Goal: Information Seeking & Learning: Learn about a topic

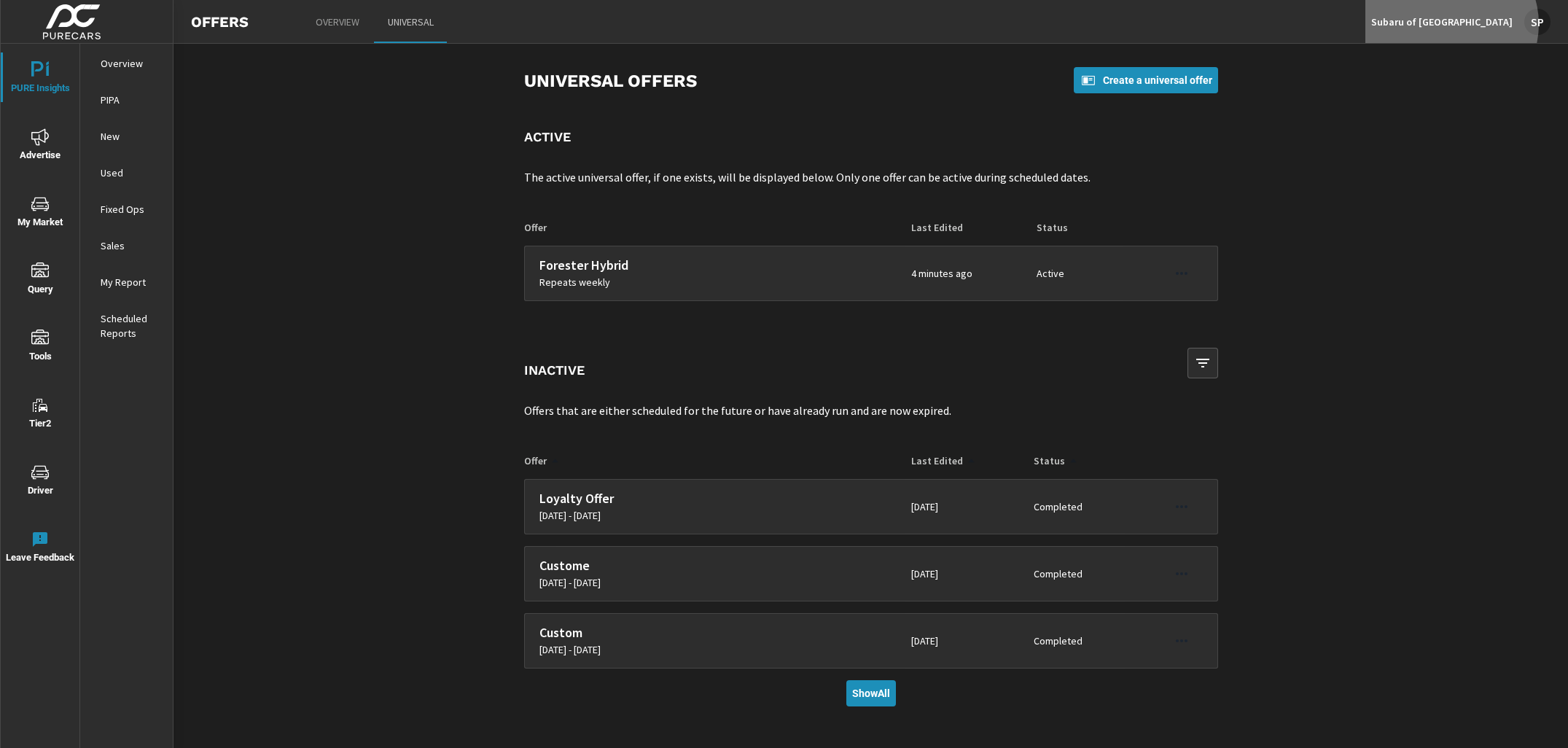
click at [1495, 24] on p "Subaru of [GEOGRAPHIC_DATA]" at bounding box center [1442, 22] width 142 height 13
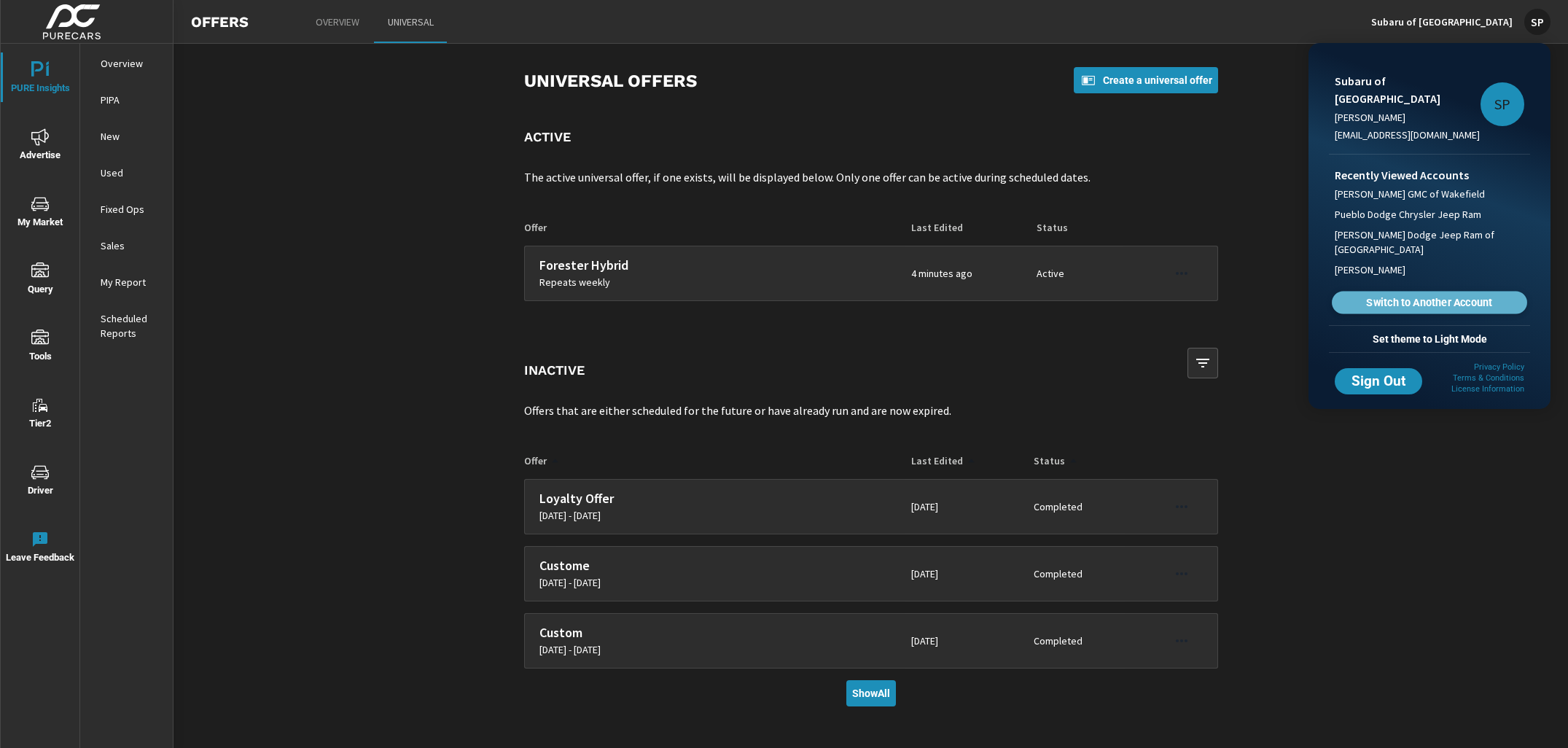
click at [1393, 296] on span "Switch to Another Account" at bounding box center [1429, 303] width 178 height 14
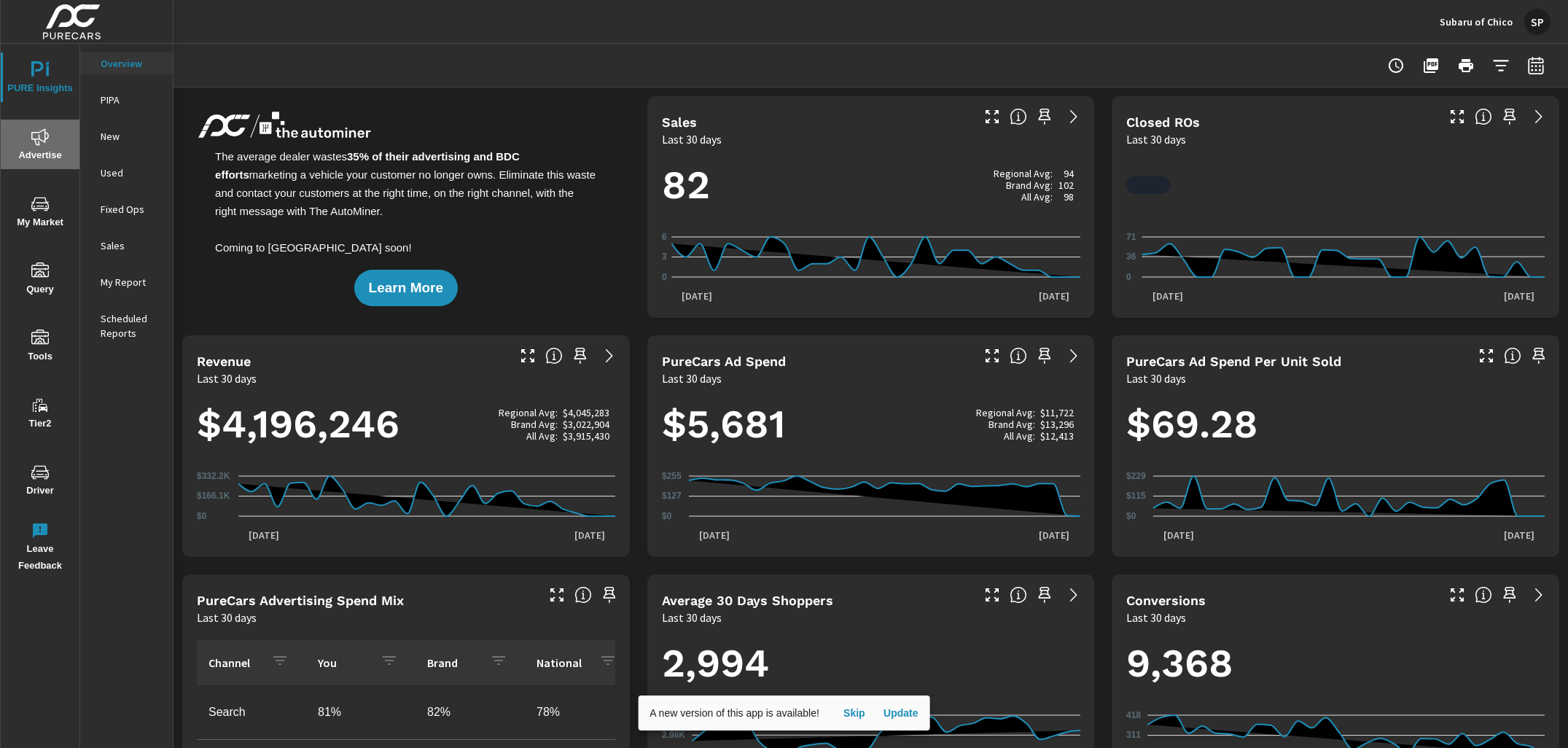
click at [38, 149] on span "Advertise" at bounding box center [40, 146] width 70 height 36
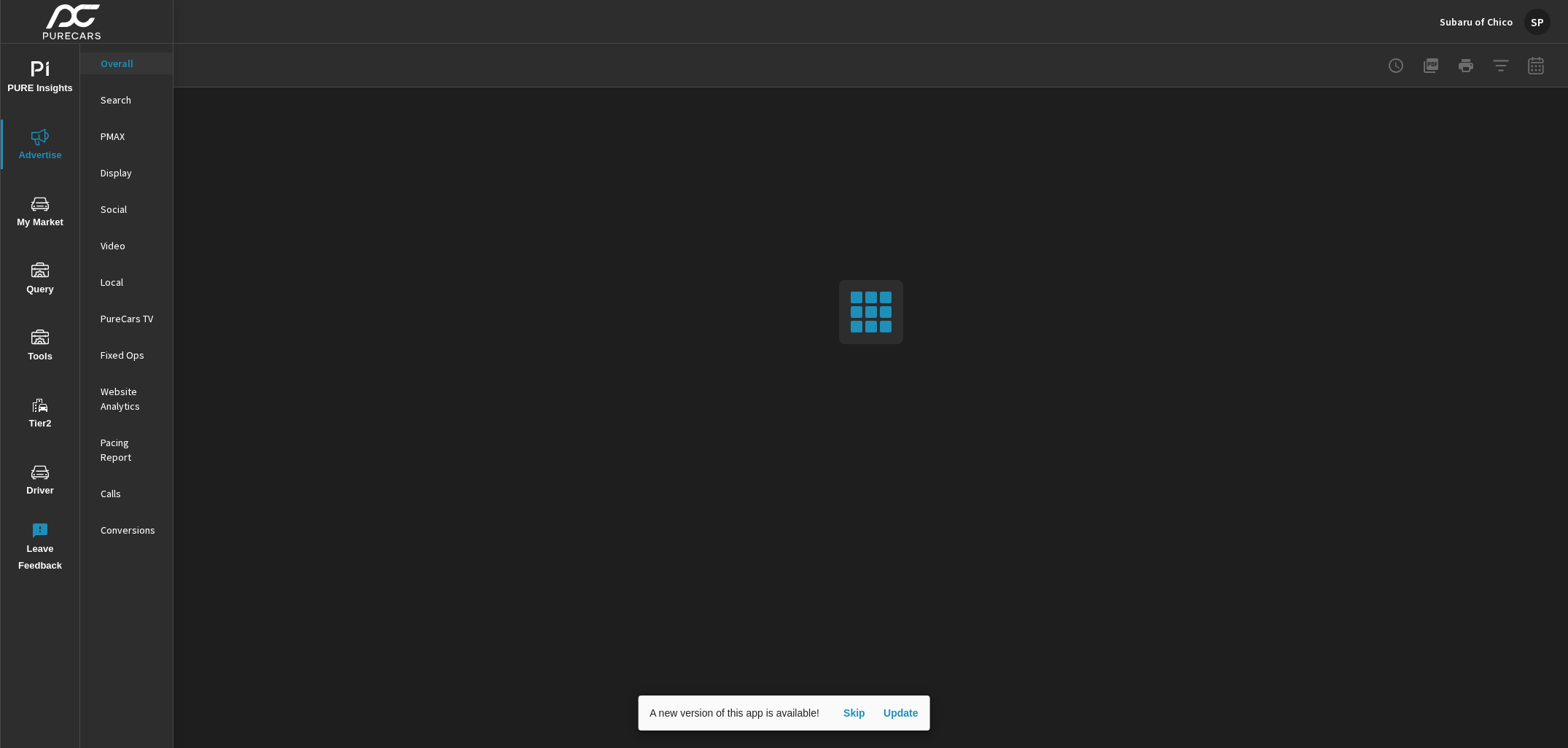
click at [1537, 10] on div "SP" at bounding box center [1537, 22] width 27 height 27
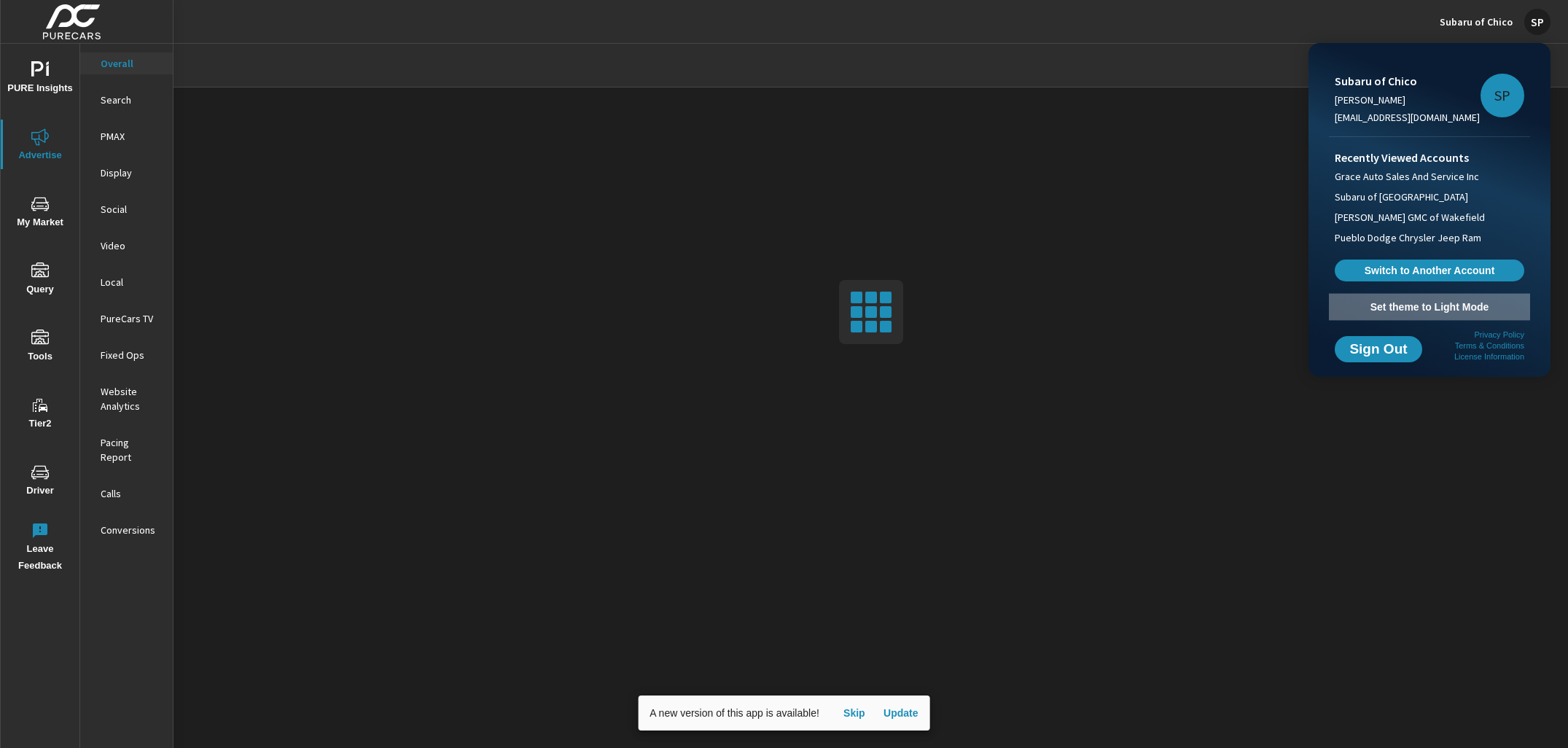
click at [1450, 310] on span "Set theme to Light Mode" at bounding box center [1429, 307] width 189 height 13
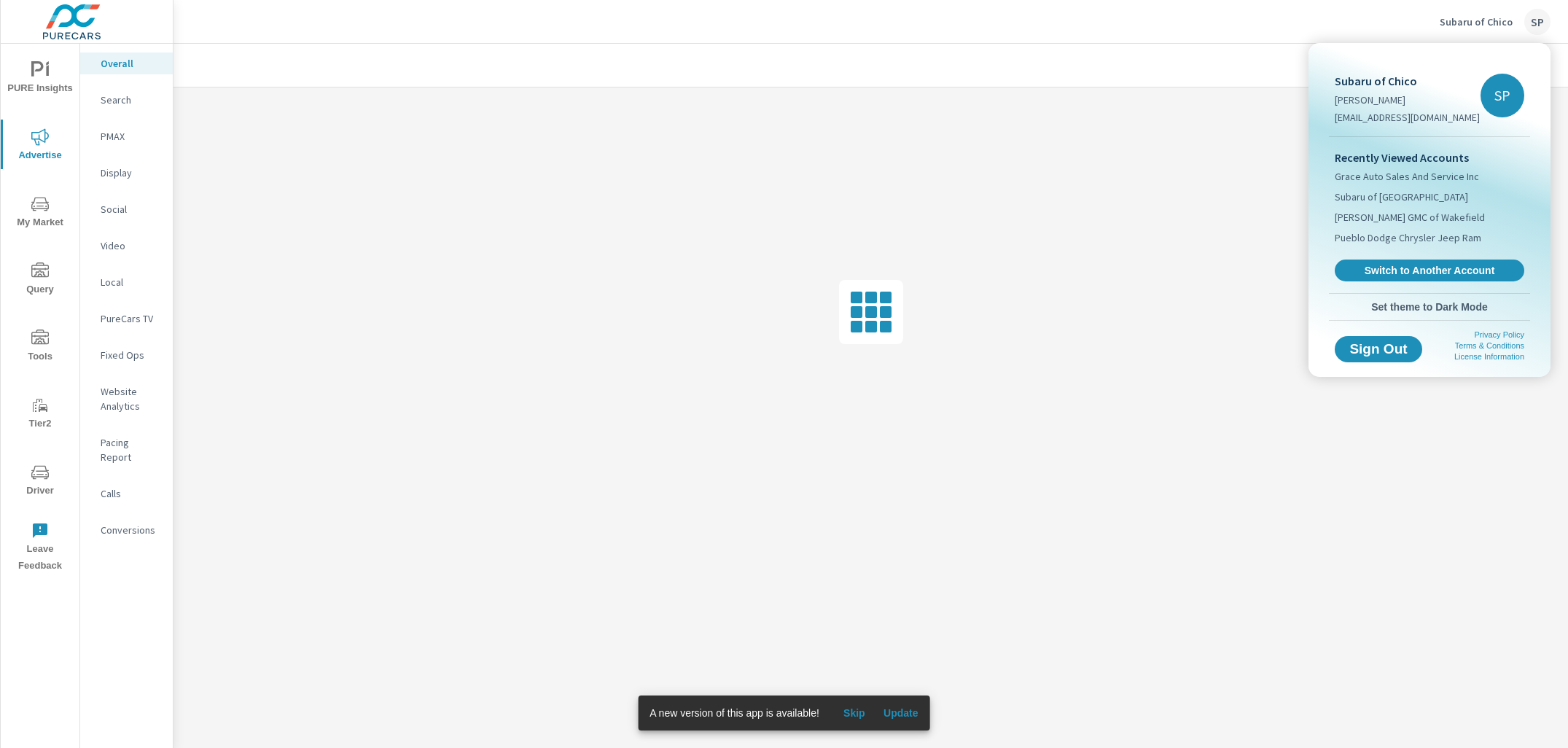
click at [1217, 41] on div at bounding box center [784, 374] width 1568 height 748
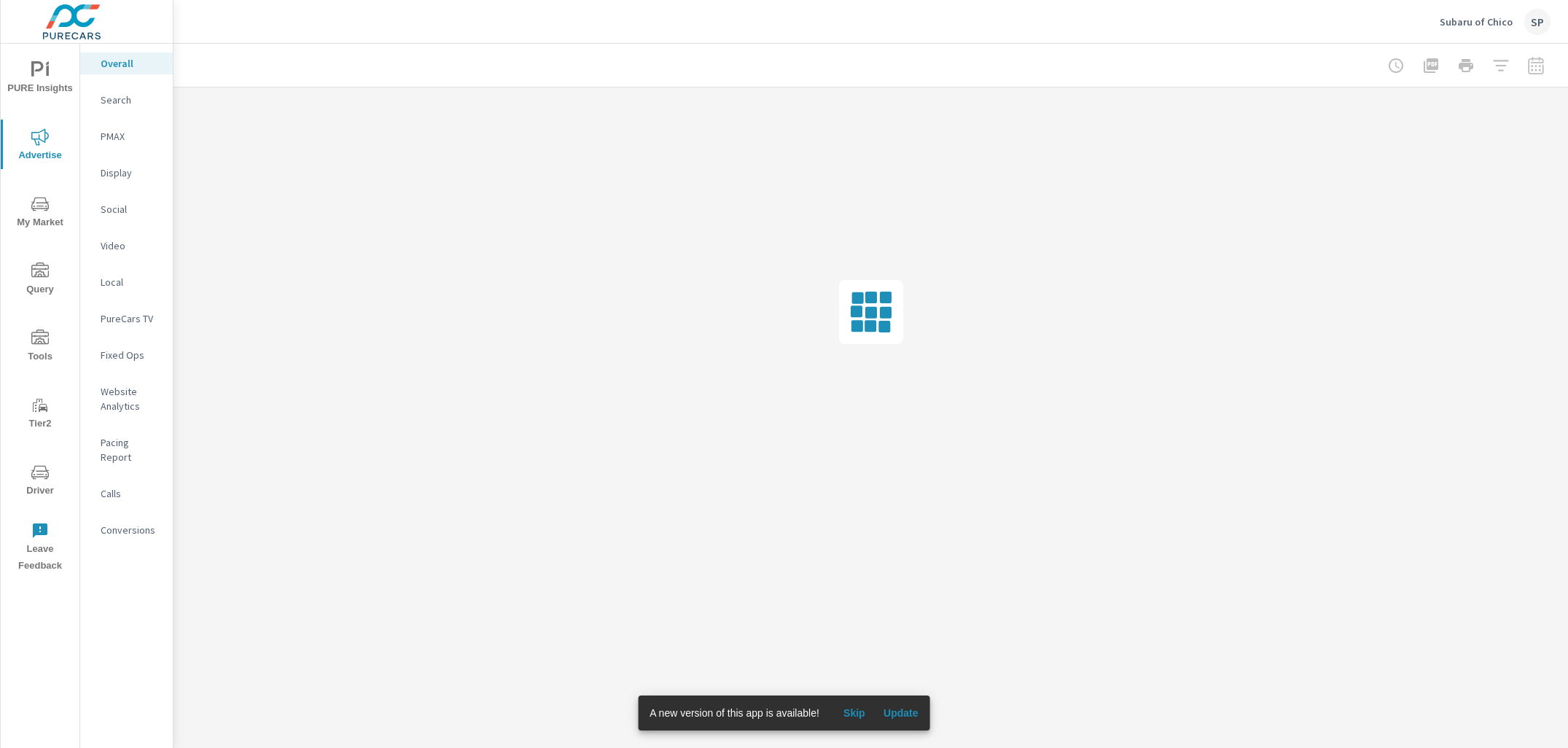
click at [1489, 19] on p "Subaru of Chico" at bounding box center [1476, 22] width 73 height 13
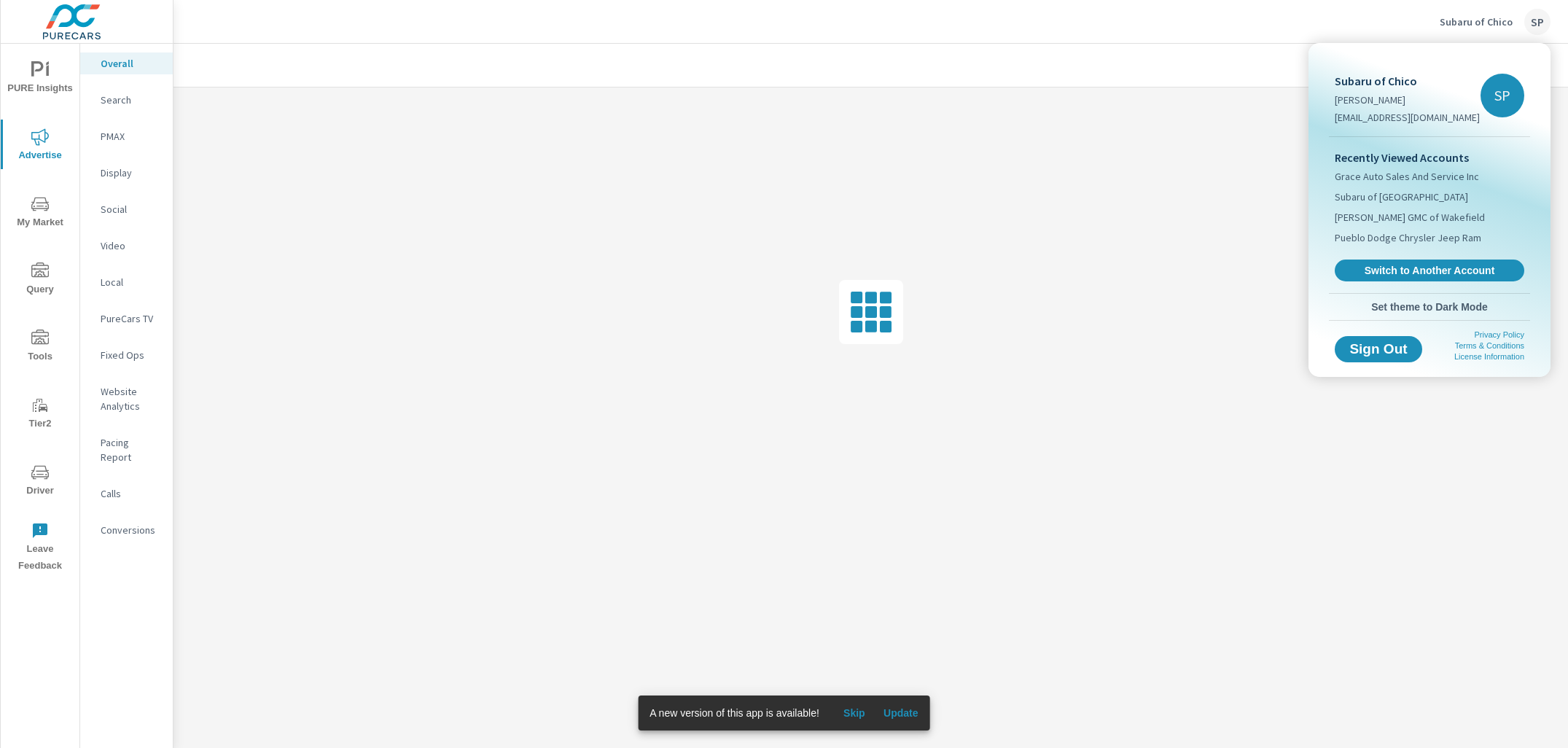
click at [1451, 300] on span "Set theme to Dark Mode" at bounding box center [1429, 307] width 189 height 13
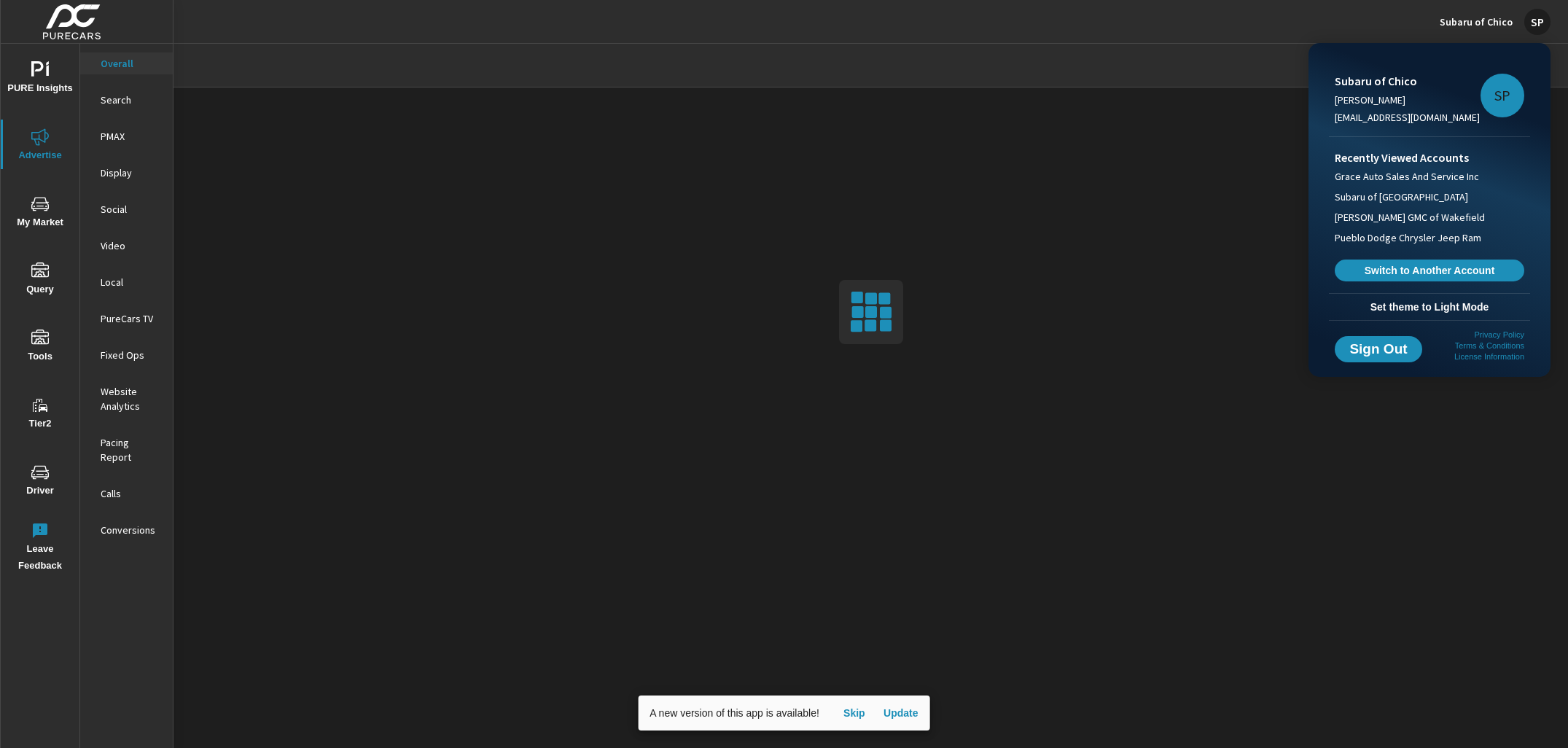
click at [1226, 34] on div at bounding box center [784, 374] width 1568 height 748
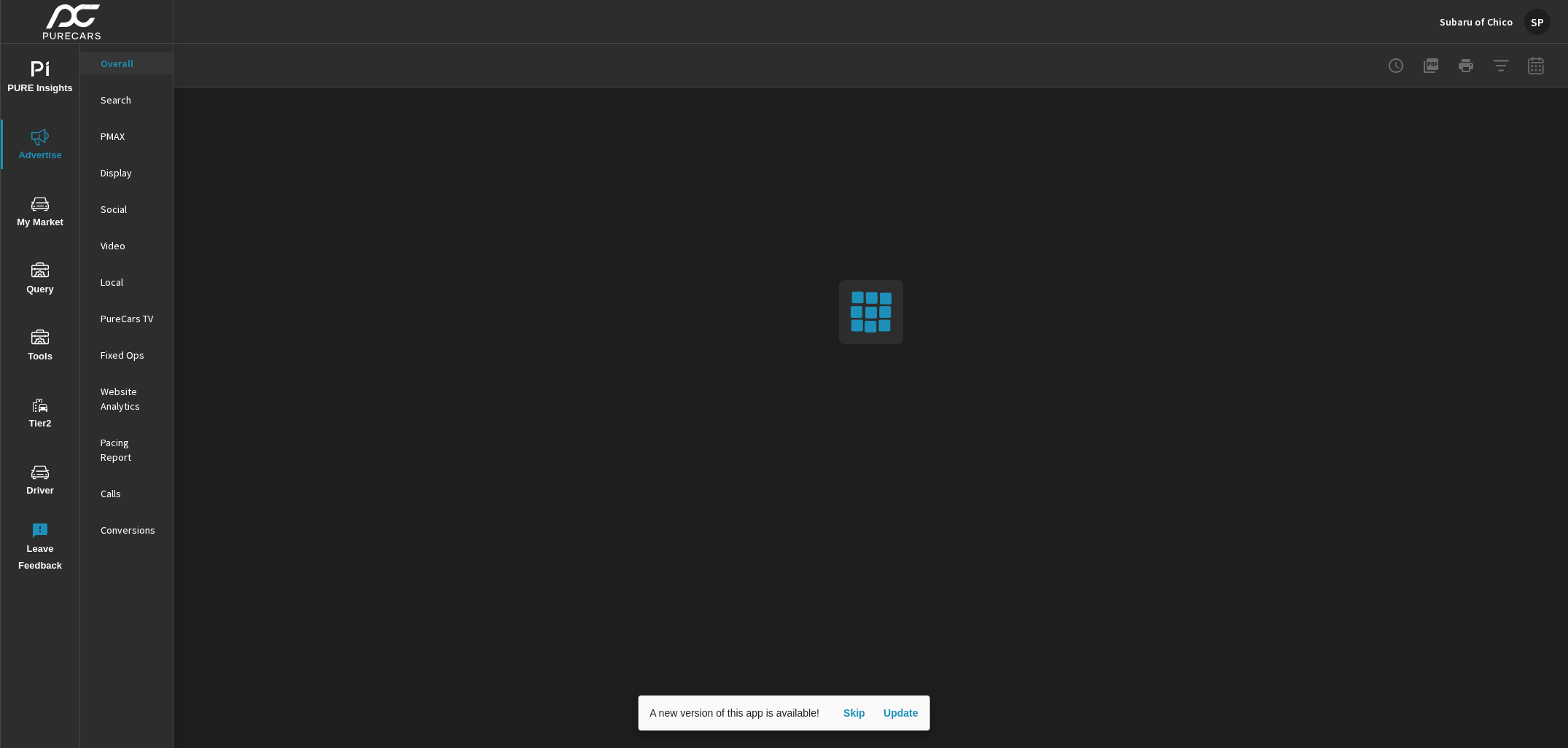
click at [1540, 66] on div at bounding box center [1466, 65] width 169 height 29
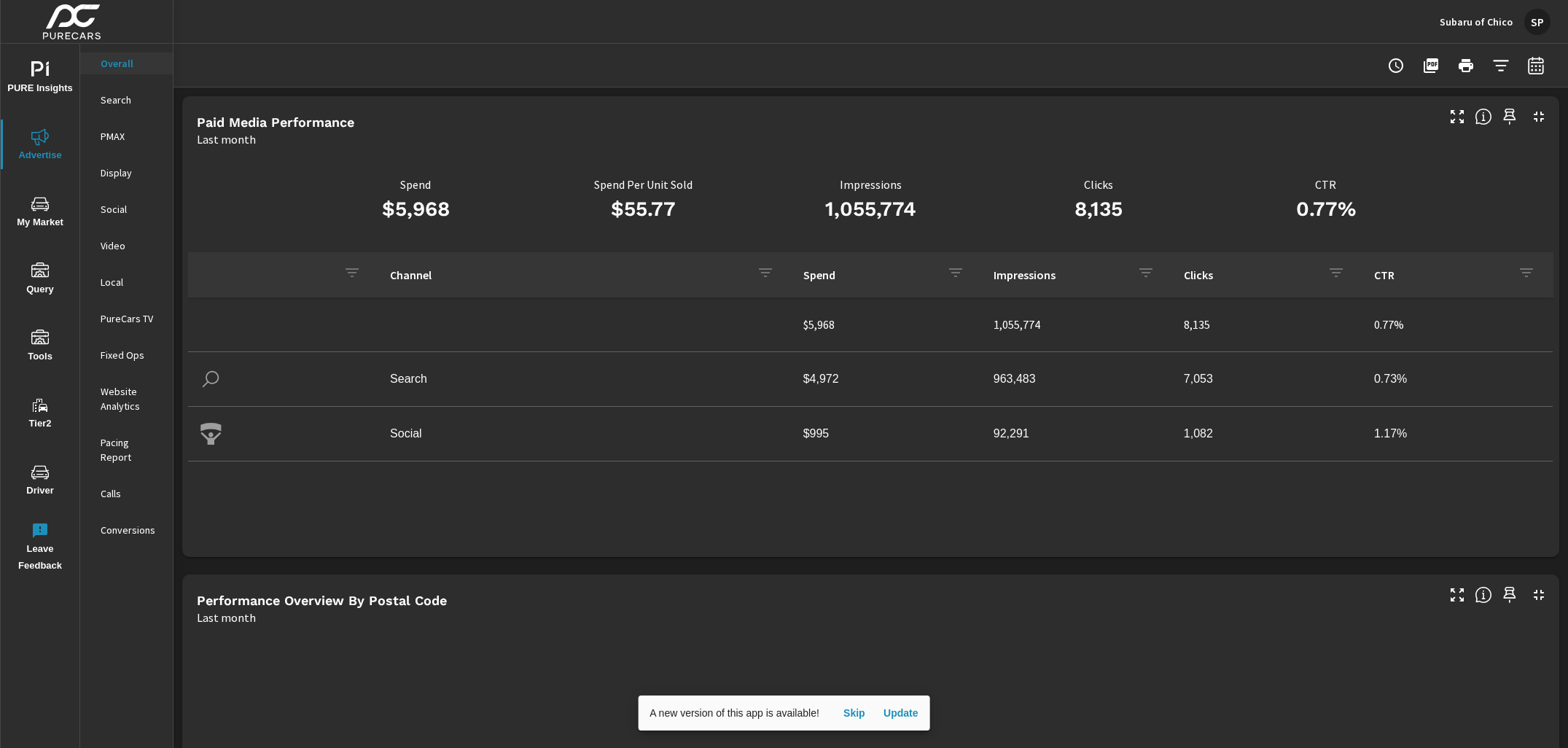
click at [28, 67] on span "PURE Insights" at bounding box center [40, 79] width 70 height 36
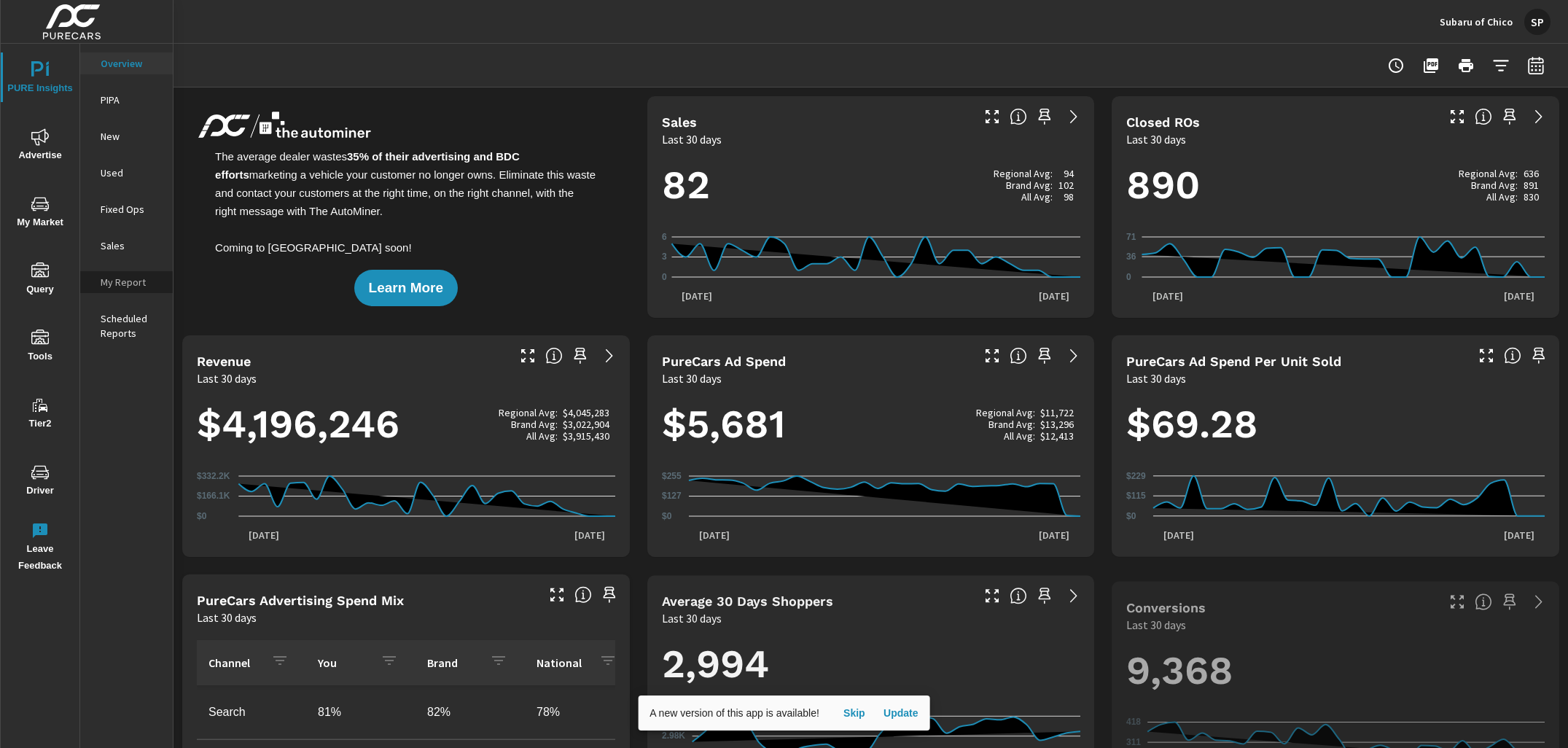
click at [132, 282] on p "My Report" at bounding box center [131, 282] width 60 height 15
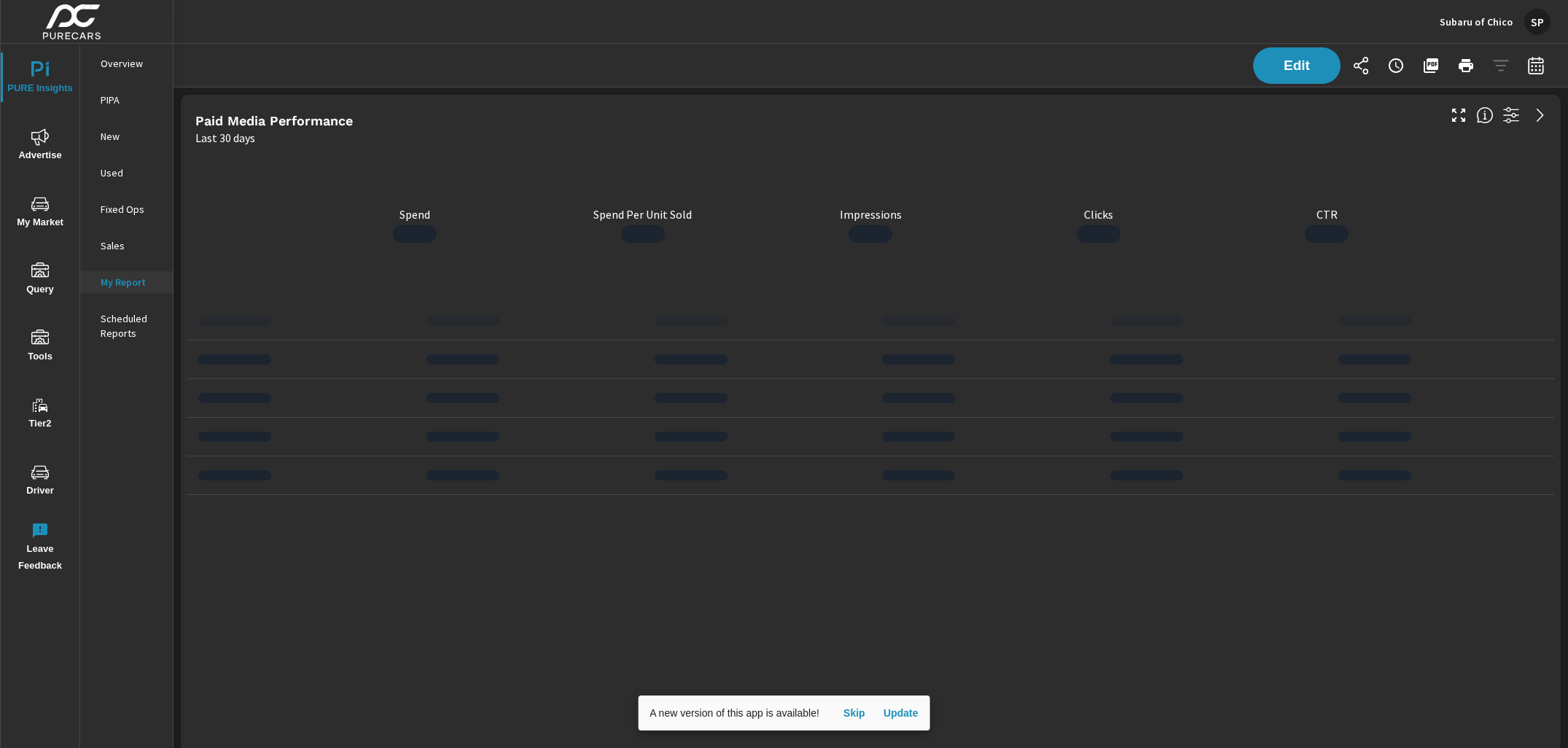
scroll to position [4533, 1396]
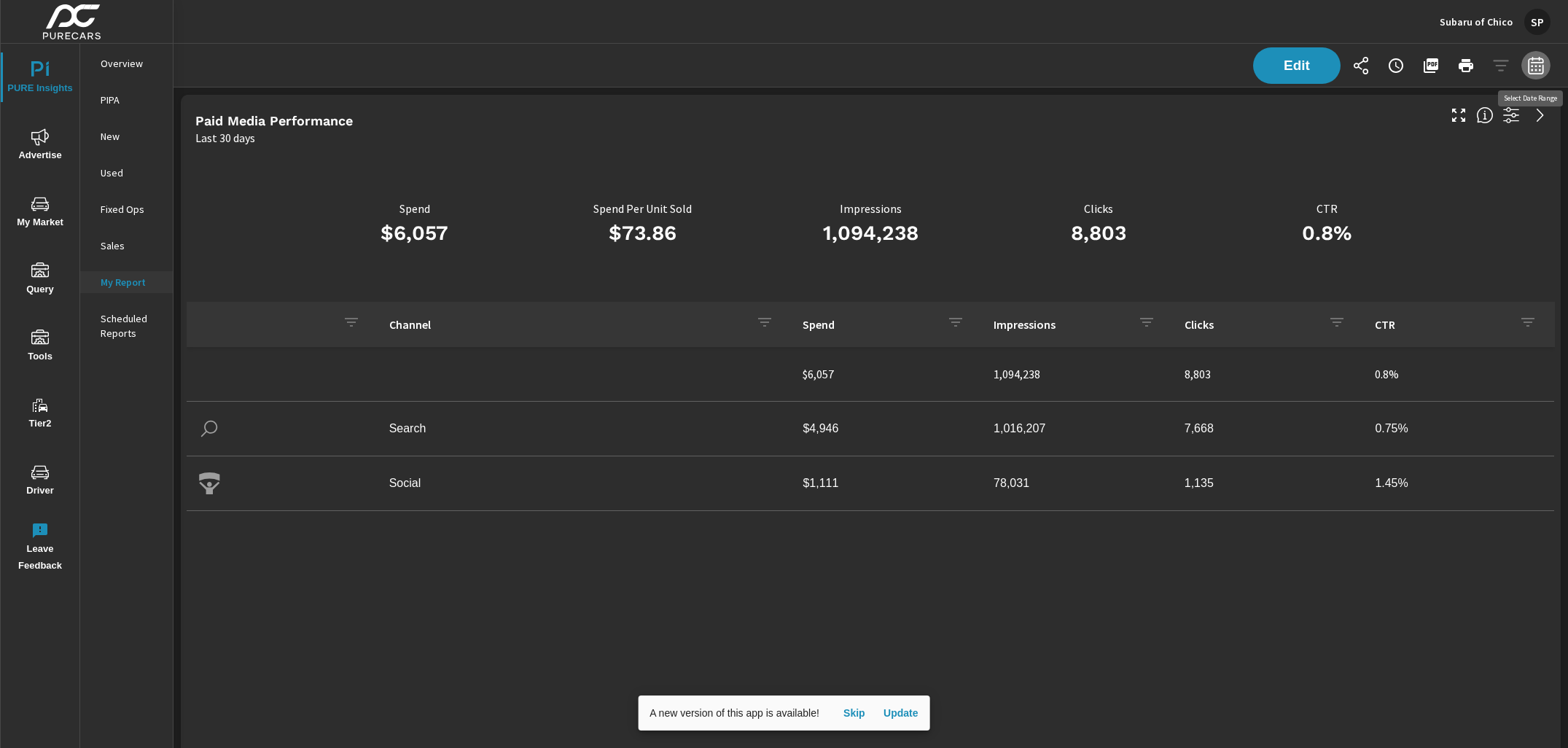
click at [1541, 74] on button "button" at bounding box center [1536, 65] width 29 height 29
select select "Last 30 days"
click at [1408, 164] on p "+ Add comparison" at bounding box center [1434, 164] width 186 height 17
select select "Previous period"
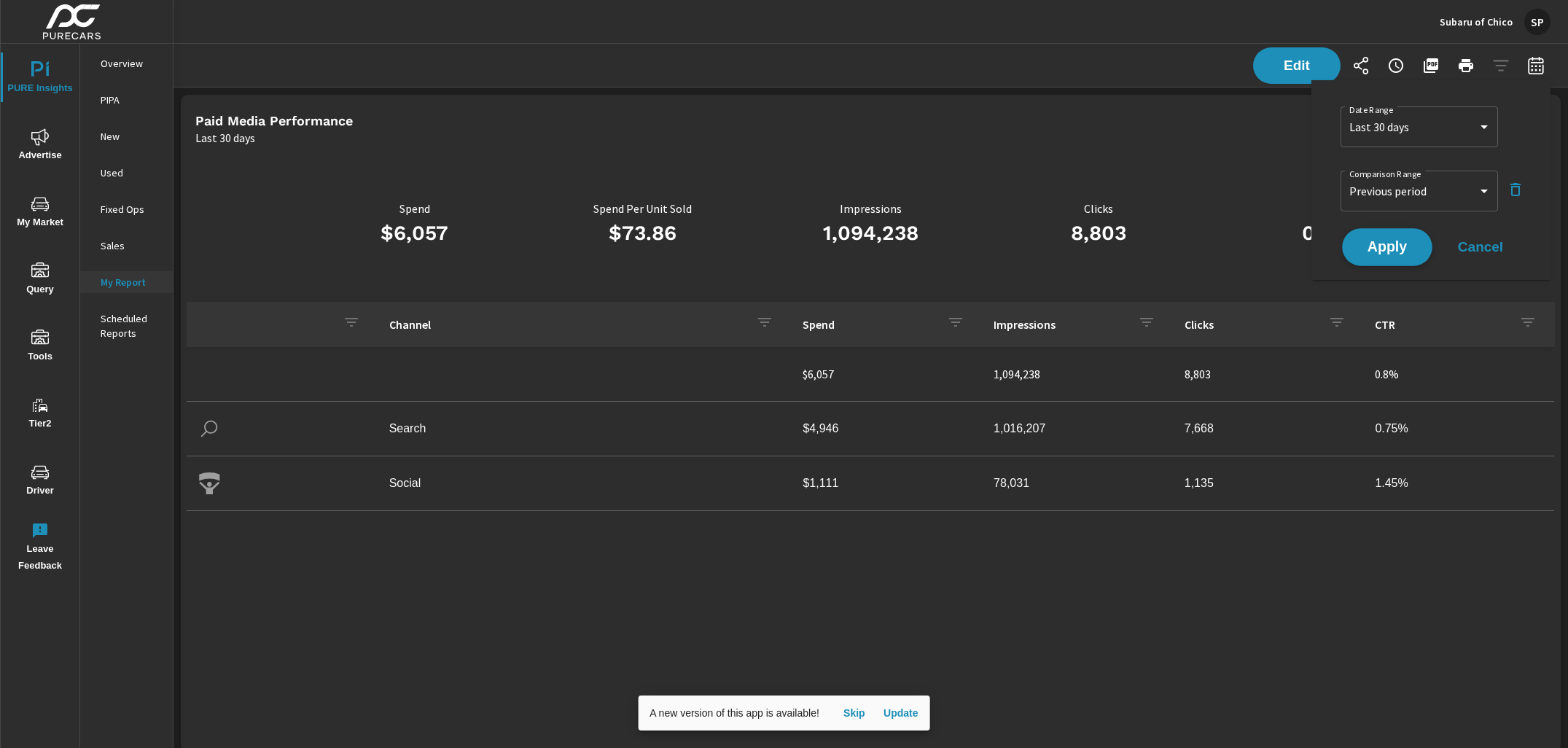
click at [1391, 253] on span "Apply" at bounding box center [1387, 247] width 59 height 14
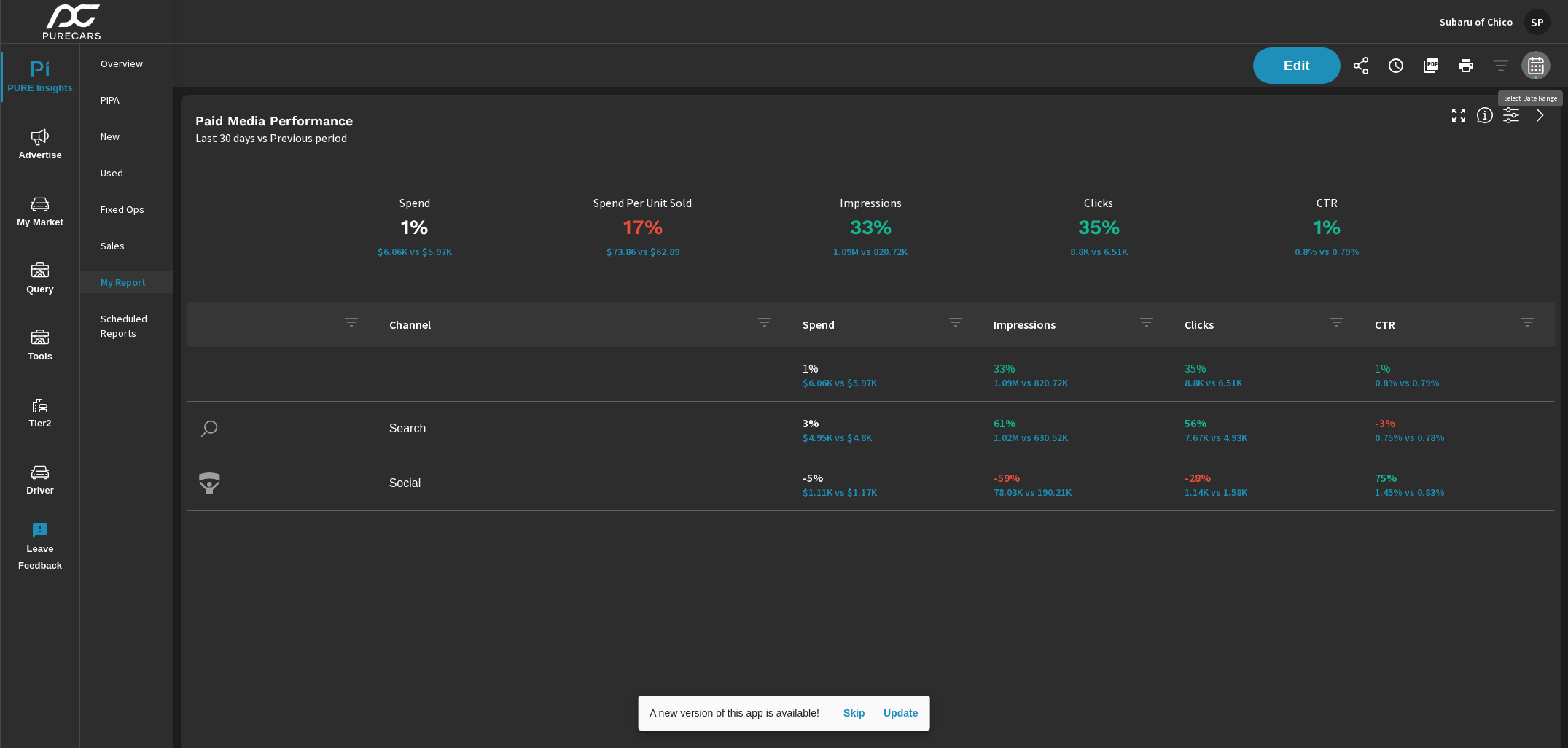
click at [1537, 67] on icon "button" at bounding box center [1536, 66] width 17 height 17
select select "Last 30 days"
select select "Previous period"
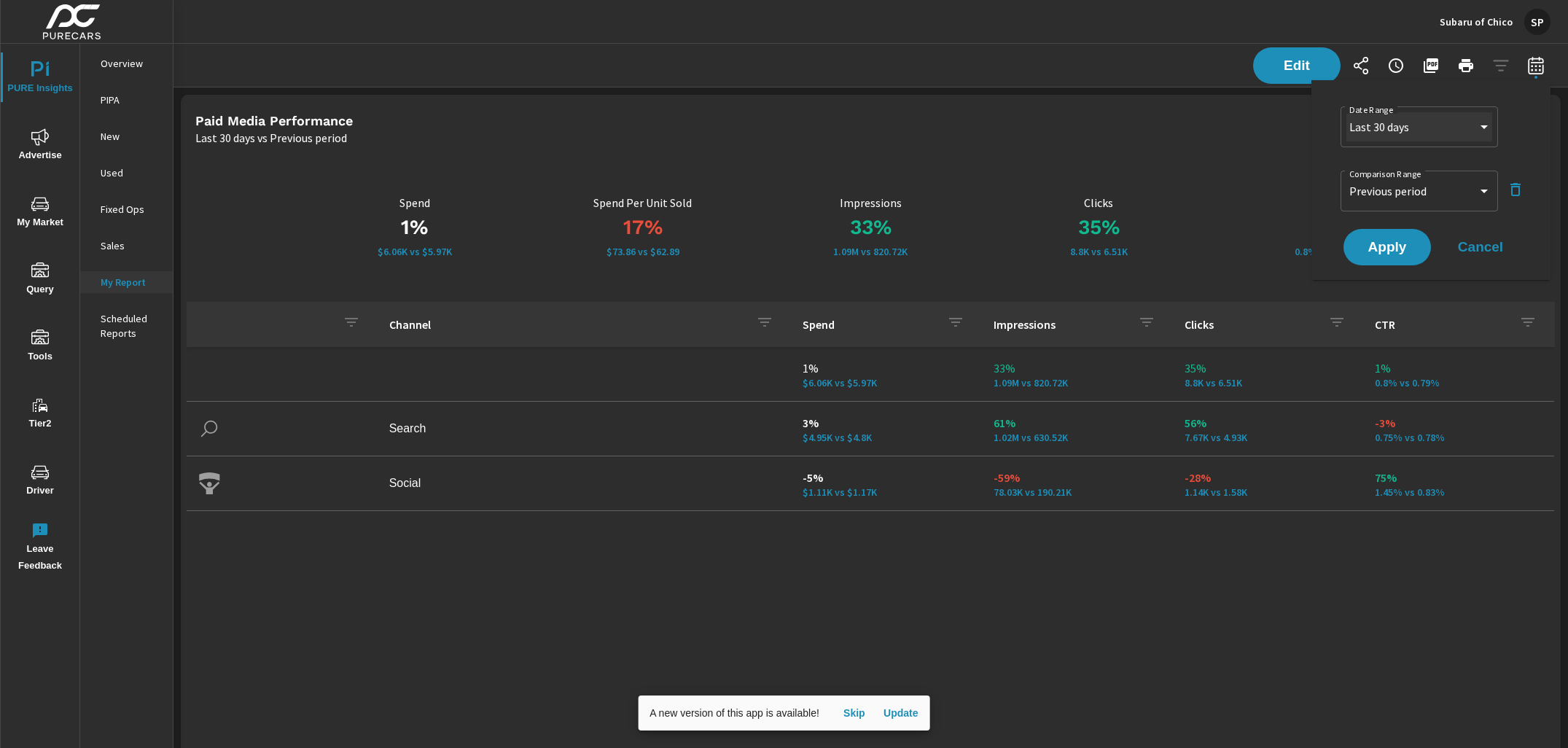
click at [1418, 127] on select "Custom [DATE] Last week Last 7 days Last 14 days Last 30 days Last 45 days Last…" at bounding box center [1419, 126] width 146 height 29
select select "Month to date"
click at [1402, 182] on select "Custom Previous period Previous month Previous year" at bounding box center [1419, 190] width 146 height 29
select select "Previous month"
click at [1393, 241] on span "Apply" at bounding box center [1387, 247] width 59 height 14
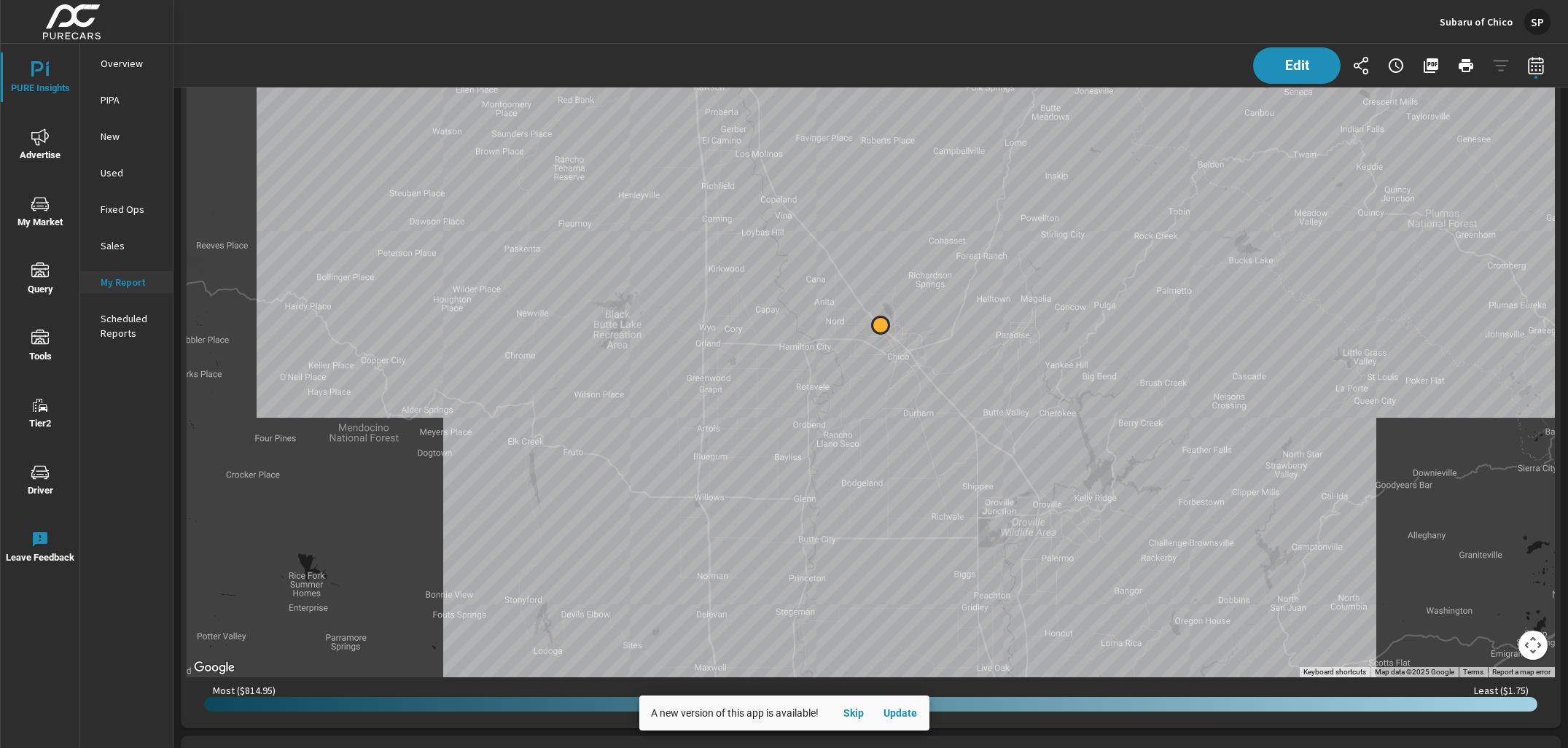
scroll to position [865, 0]
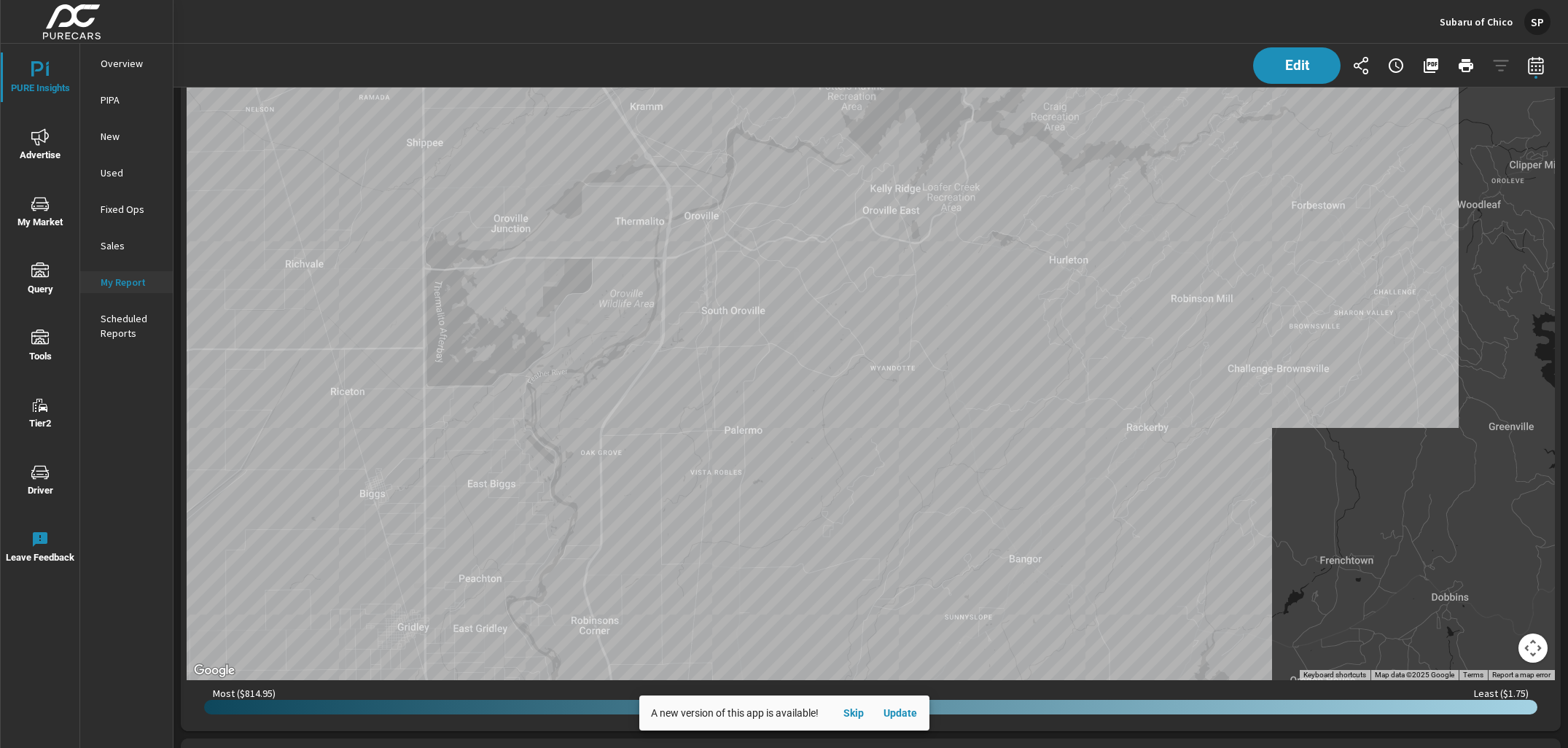
click at [38, 207] on icon "nav menu" at bounding box center [40, 203] width 17 height 14
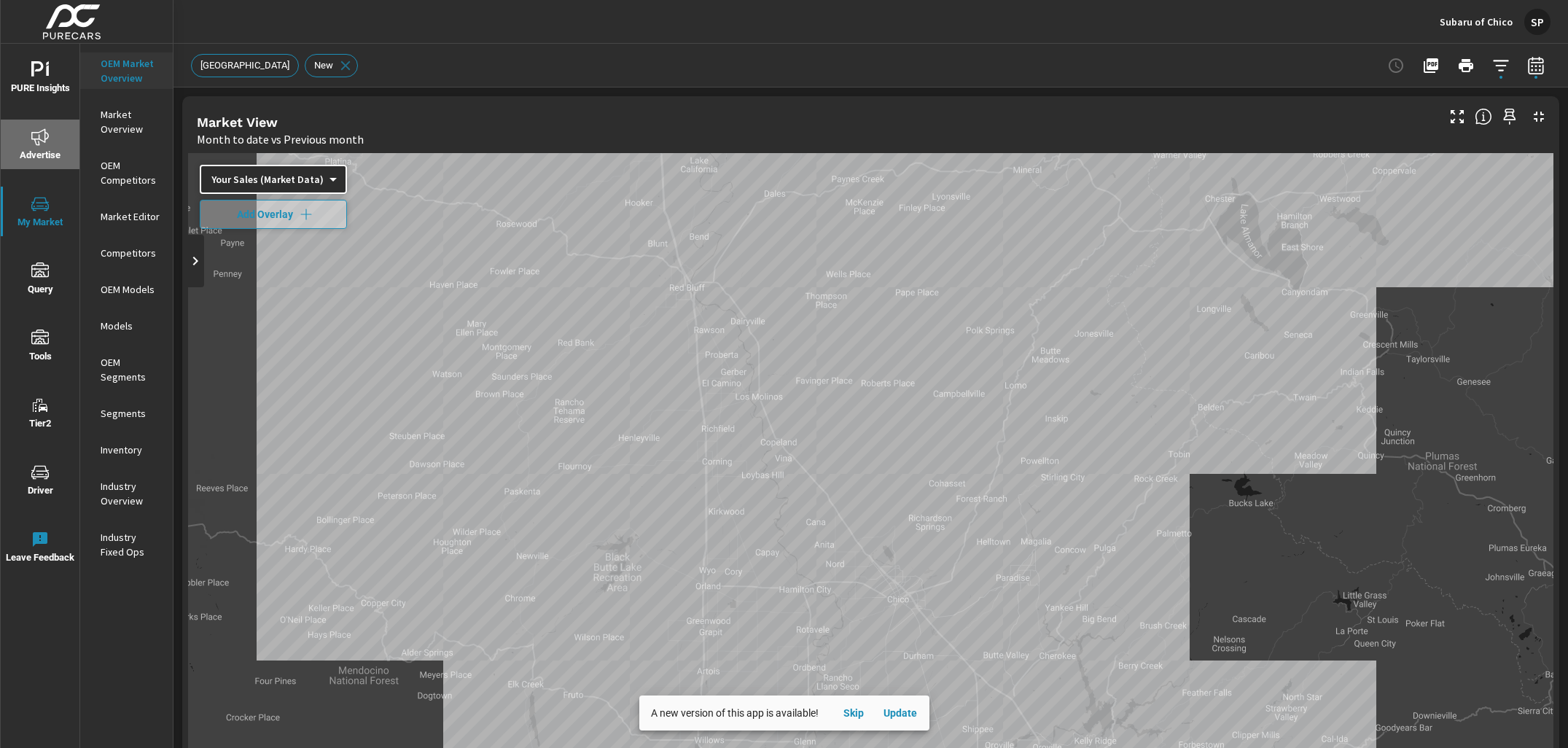
click at [38, 140] on icon "nav menu" at bounding box center [40, 137] width 17 height 17
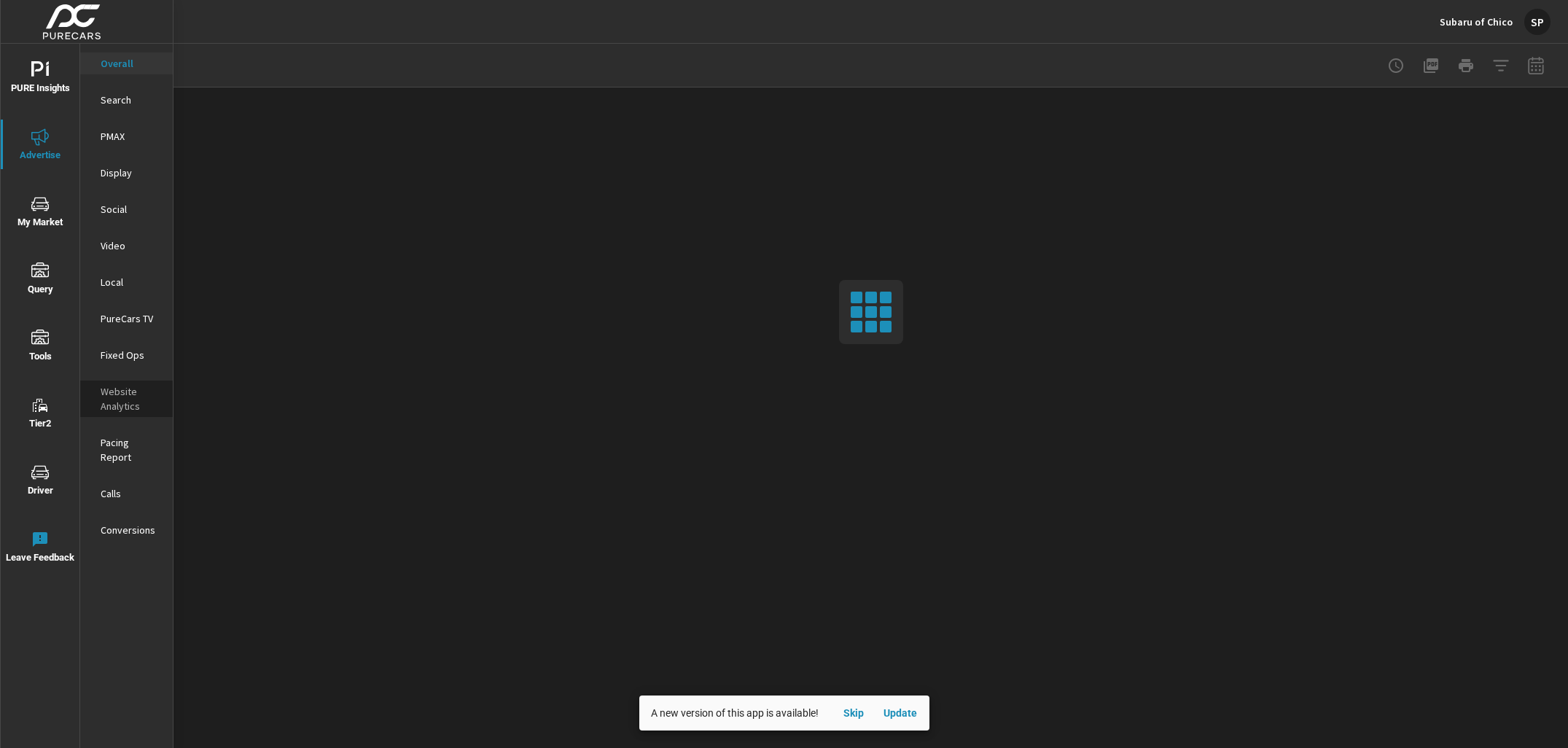
click at [117, 401] on p "Website Analytics" at bounding box center [131, 398] width 60 height 29
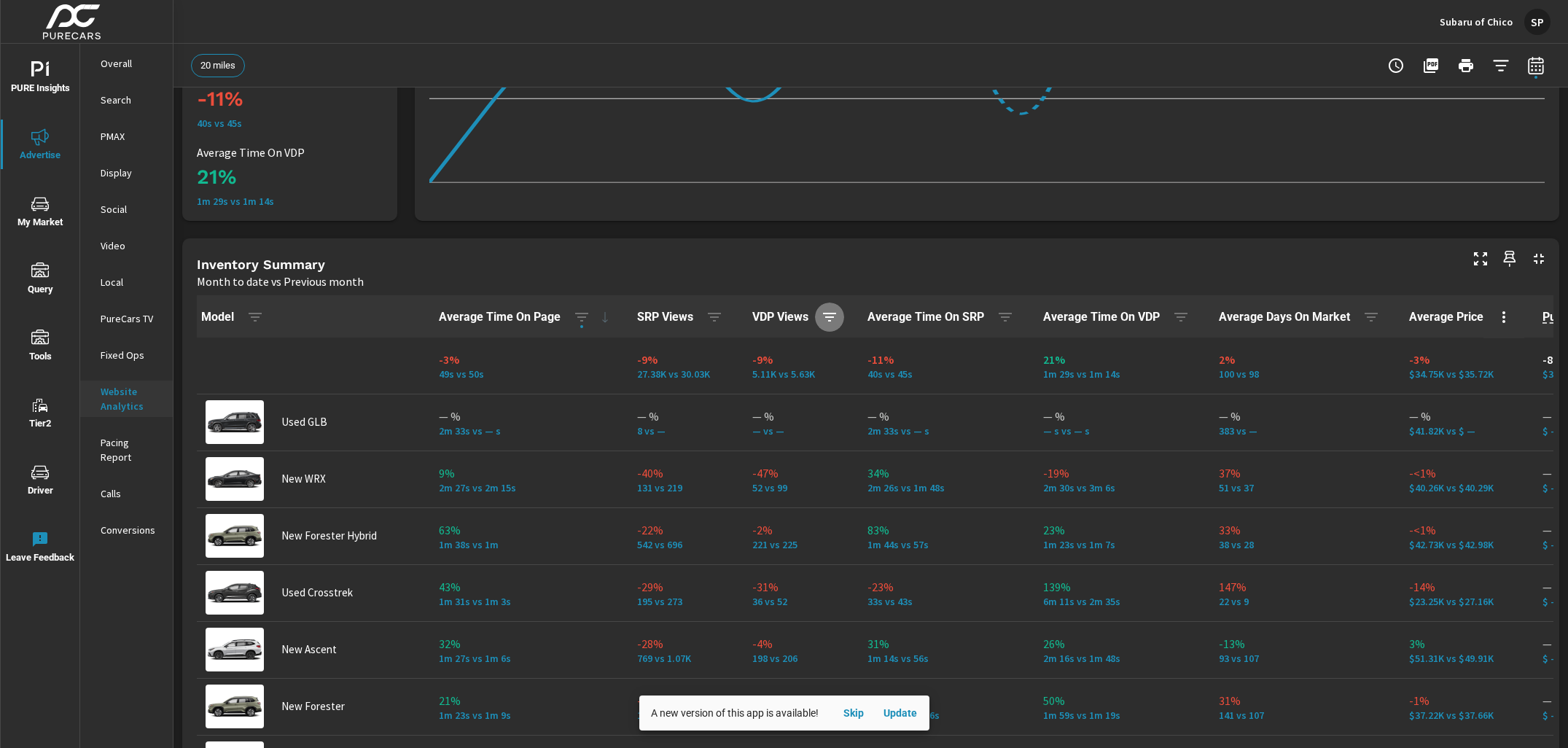
click at [836, 316] on icon "button" at bounding box center [829, 317] width 13 height 9
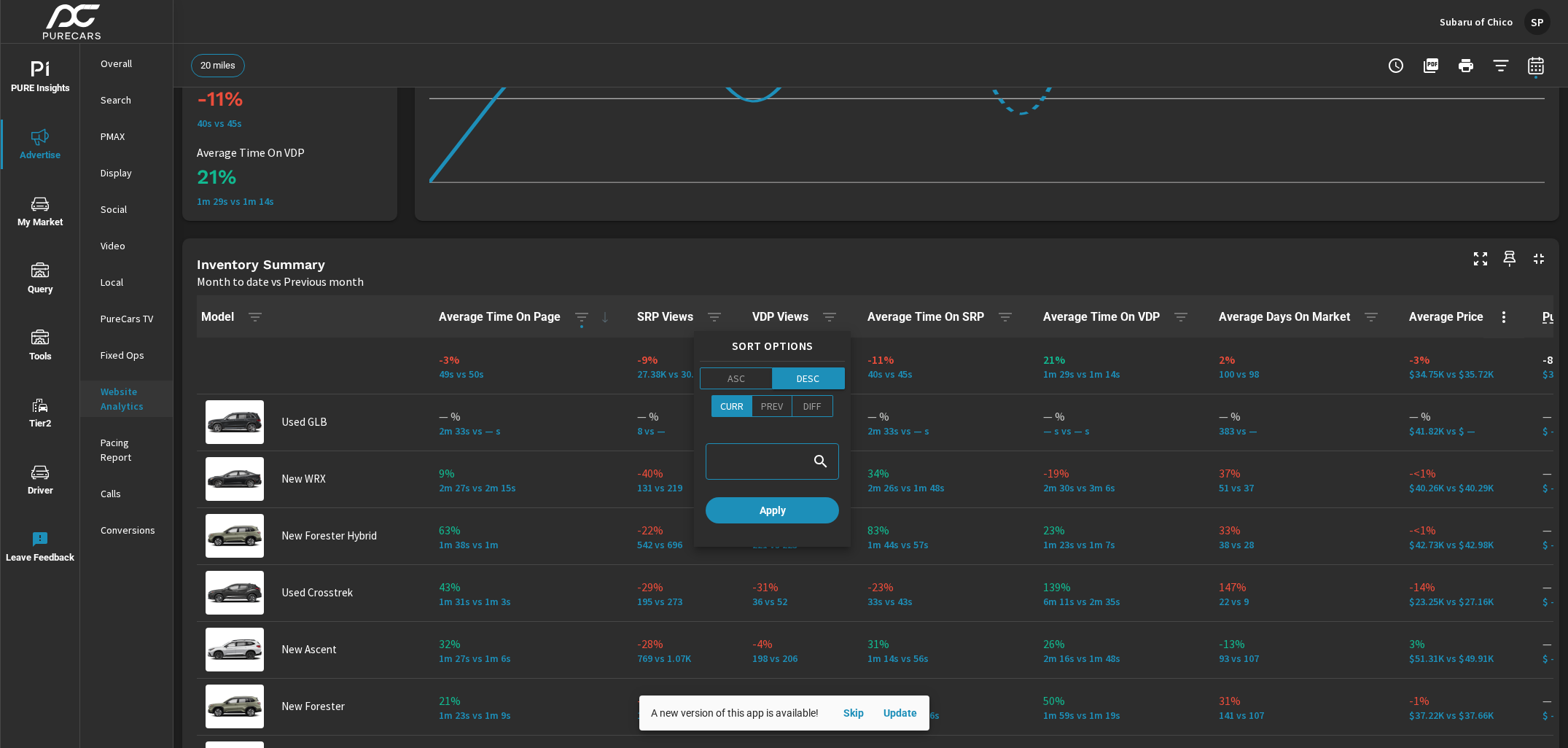
click at [809, 379] on p "DESC" at bounding box center [808, 378] width 23 height 15
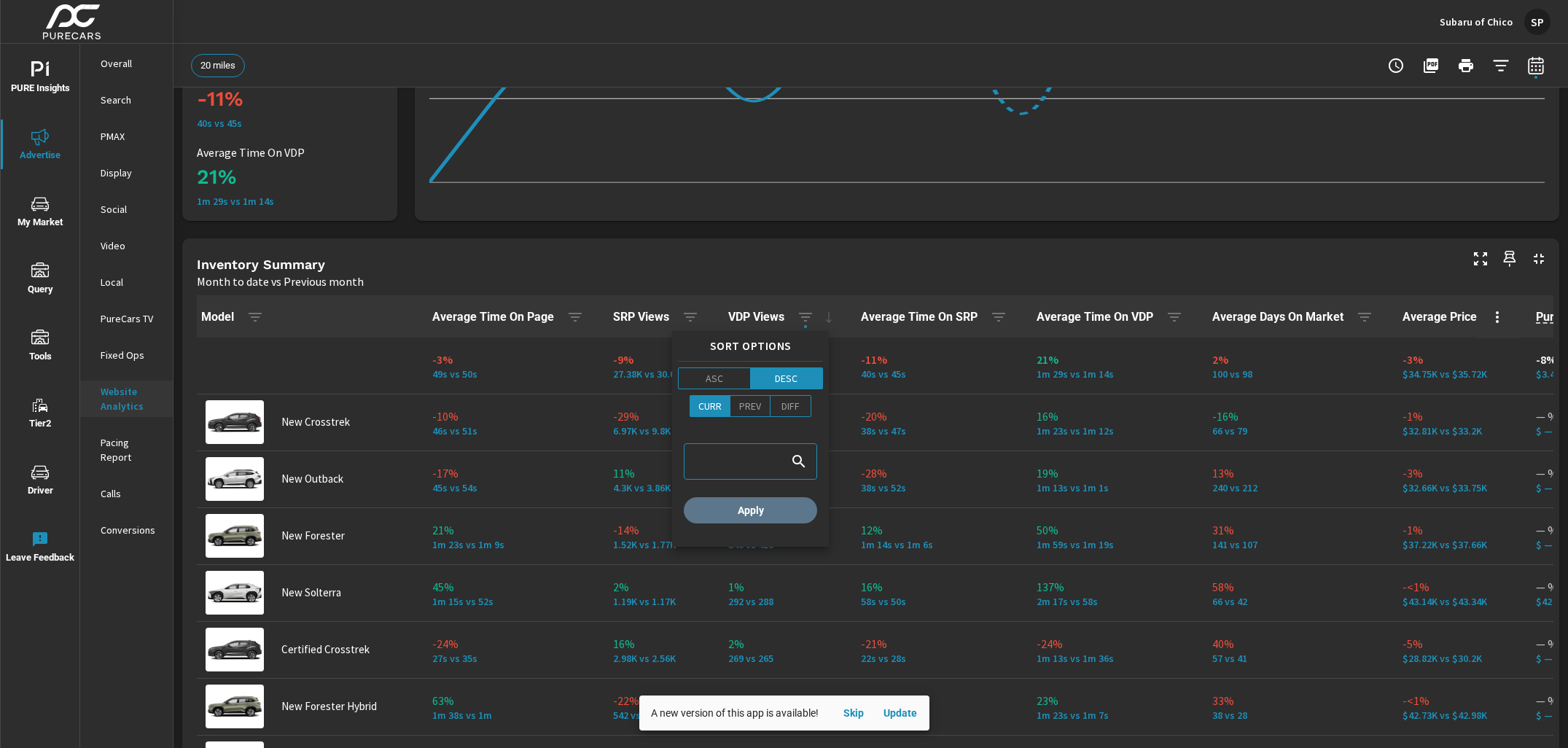
click at [765, 506] on span "Apply" at bounding box center [751, 510] width 122 height 13
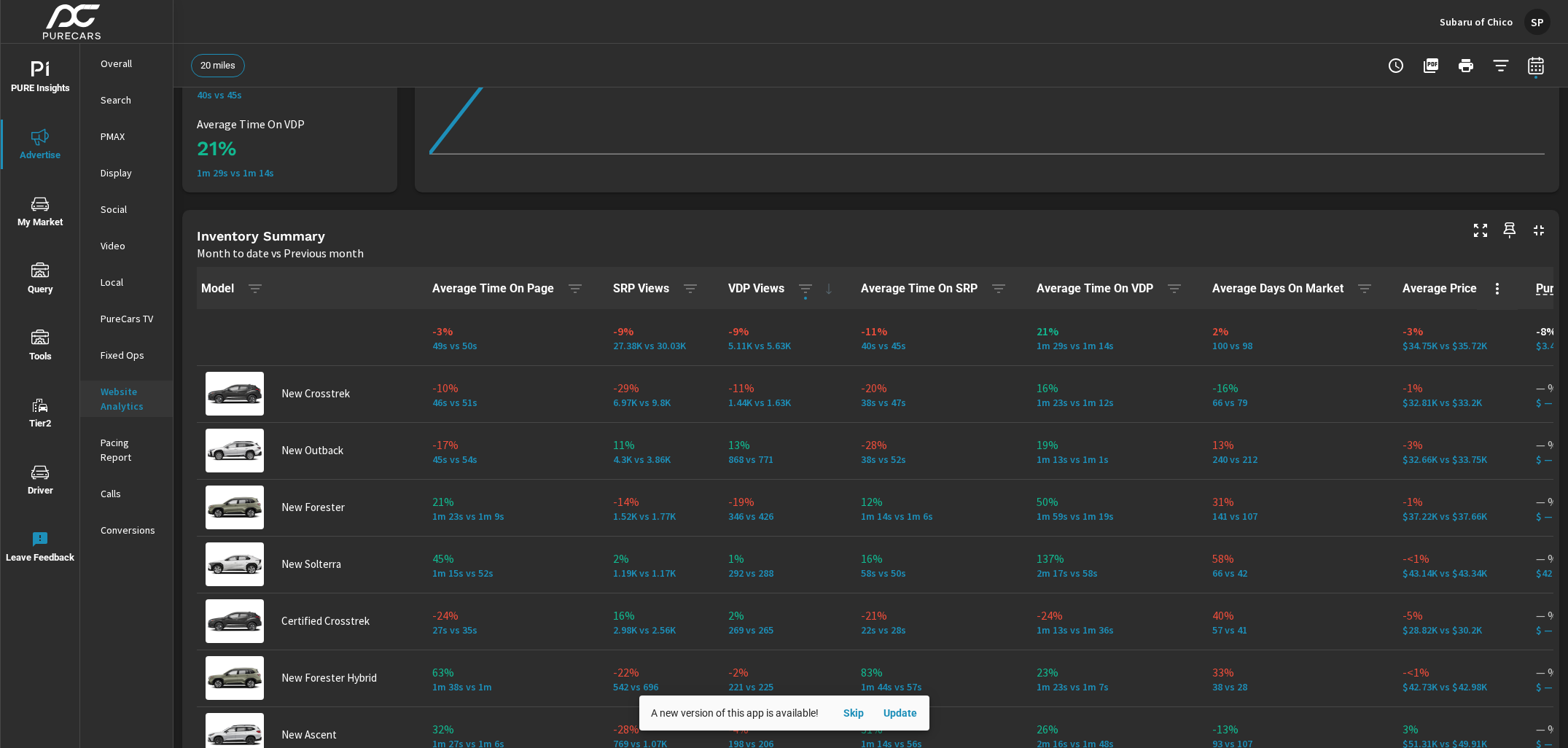
scroll to position [515, 0]
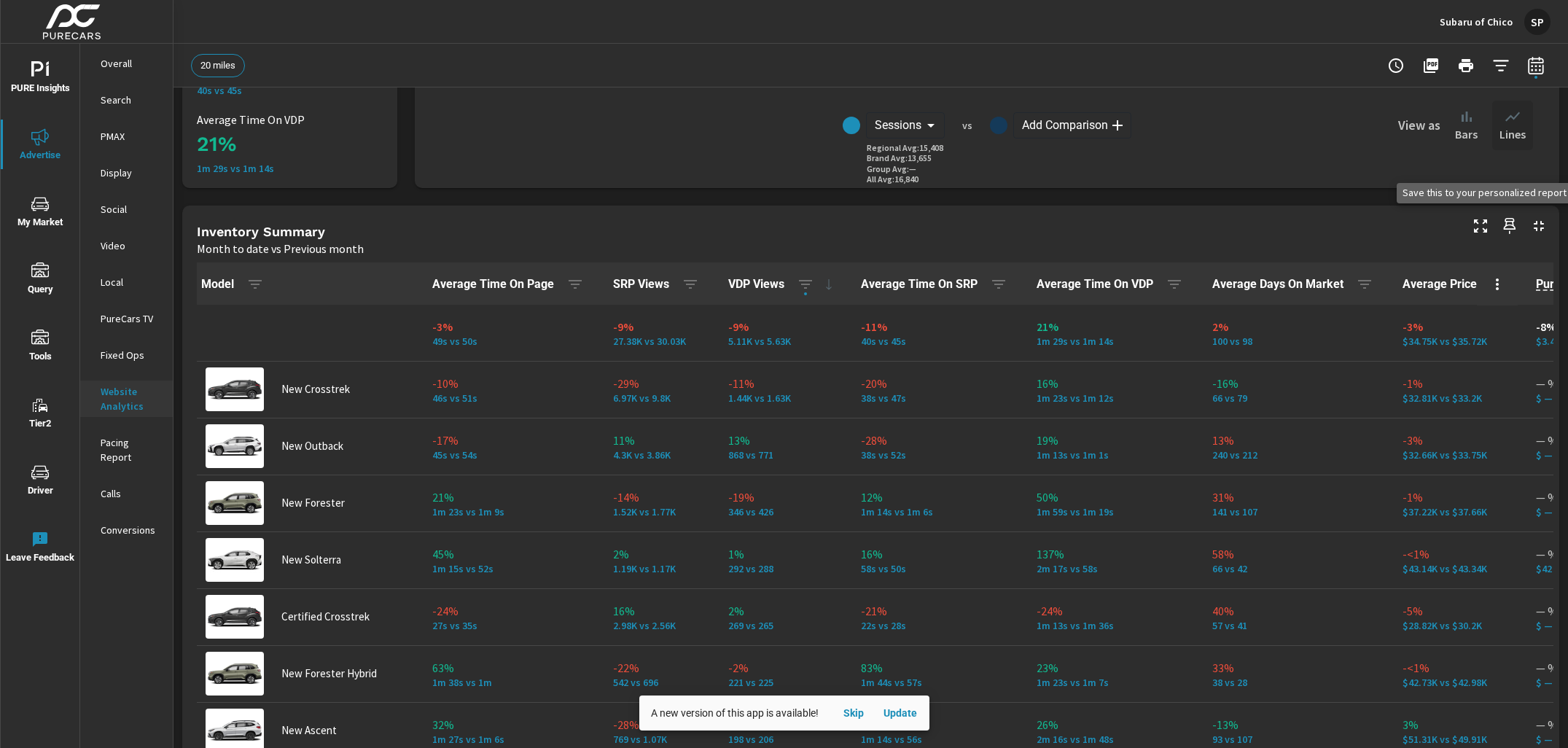
click at [1509, 227] on icon "button" at bounding box center [1510, 226] width 17 height 17
click at [40, 79] on span "PURE Insights" at bounding box center [40, 79] width 70 height 36
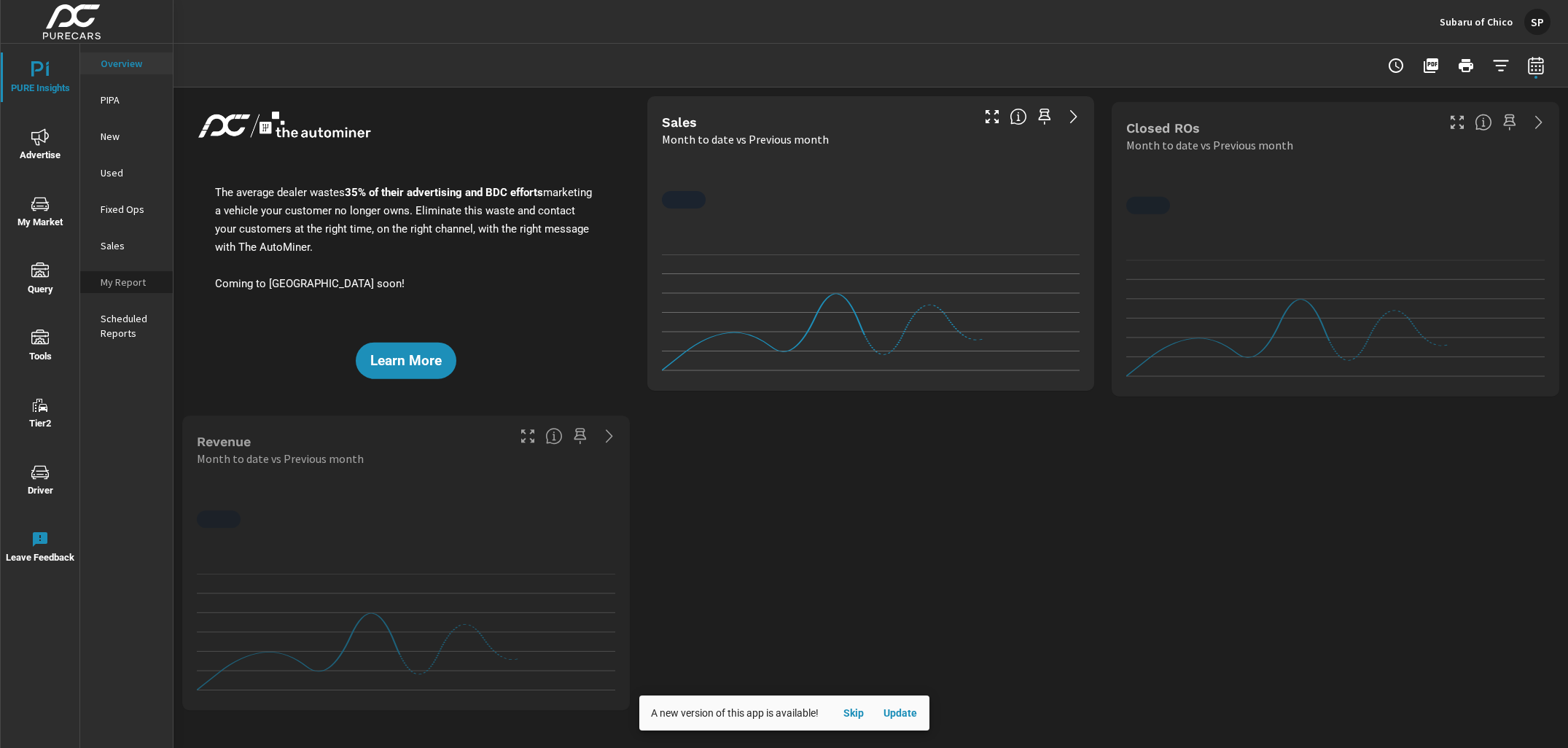
click at [125, 281] on p "My Report" at bounding box center [131, 282] width 60 height 15
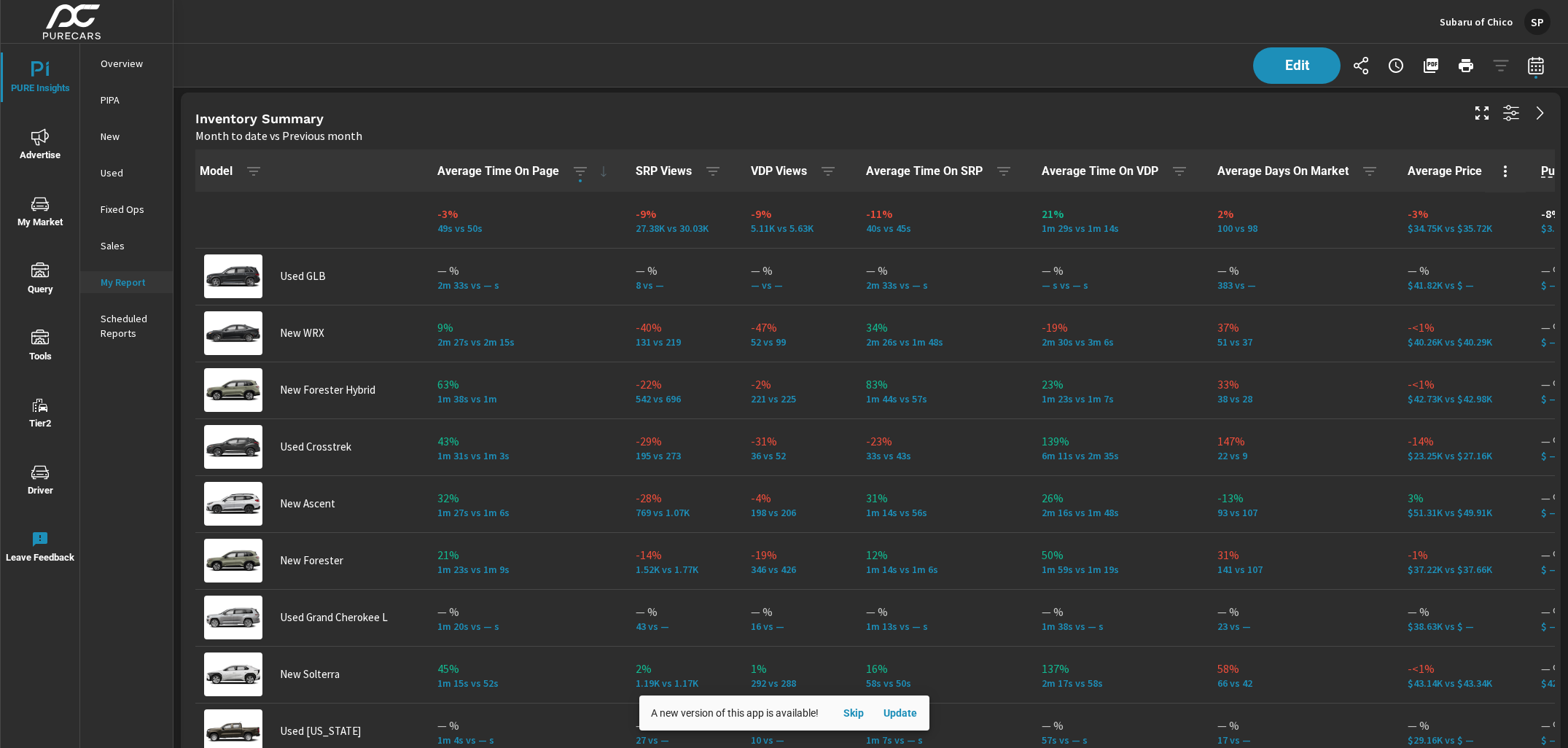
scroll to position [1509, 0]
click at [834, 169] on icon "button" at bounding box center [828, 173] width 13 height 9
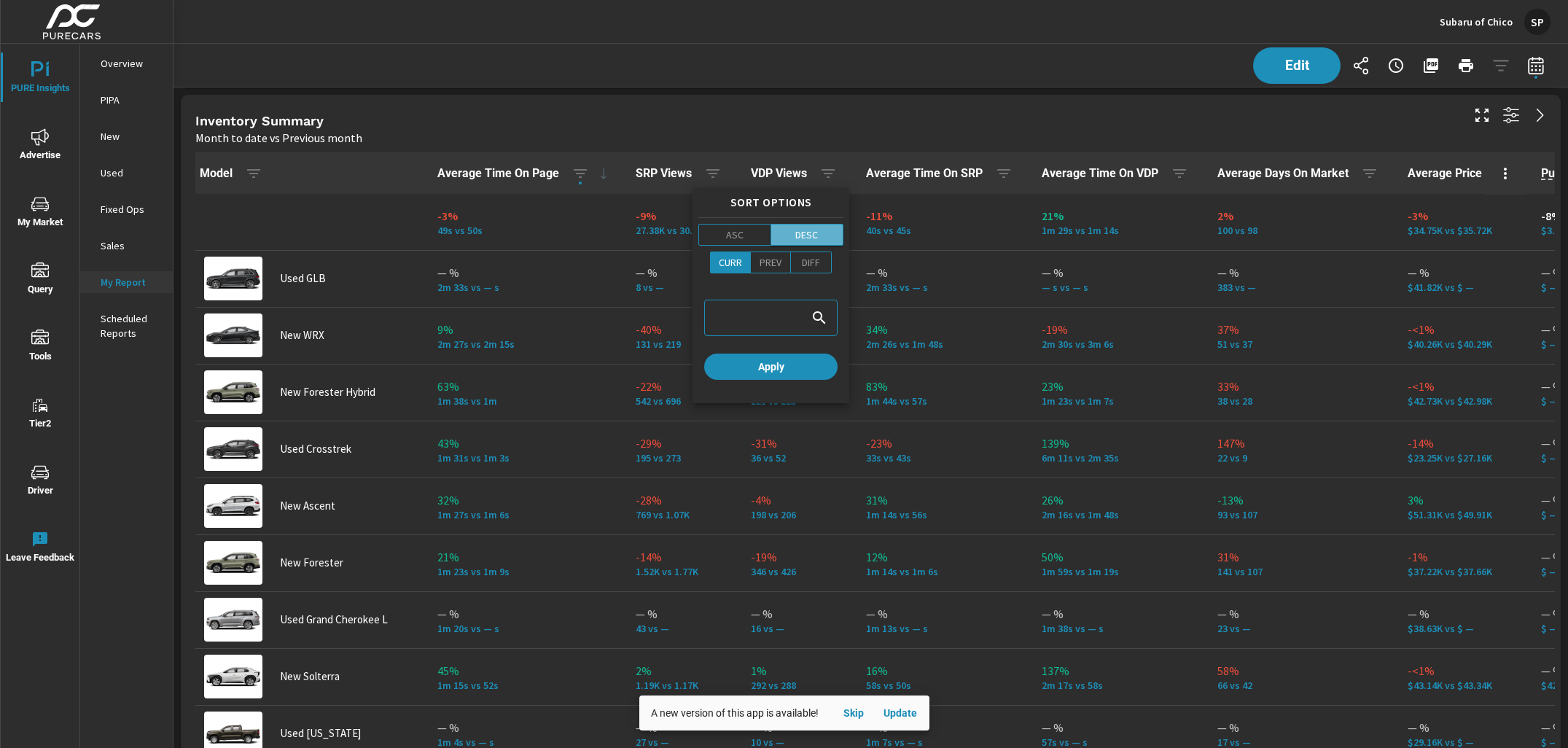
click at [809, 231] on p "DESC" at bounding box center [806, 235] width 23 height 15
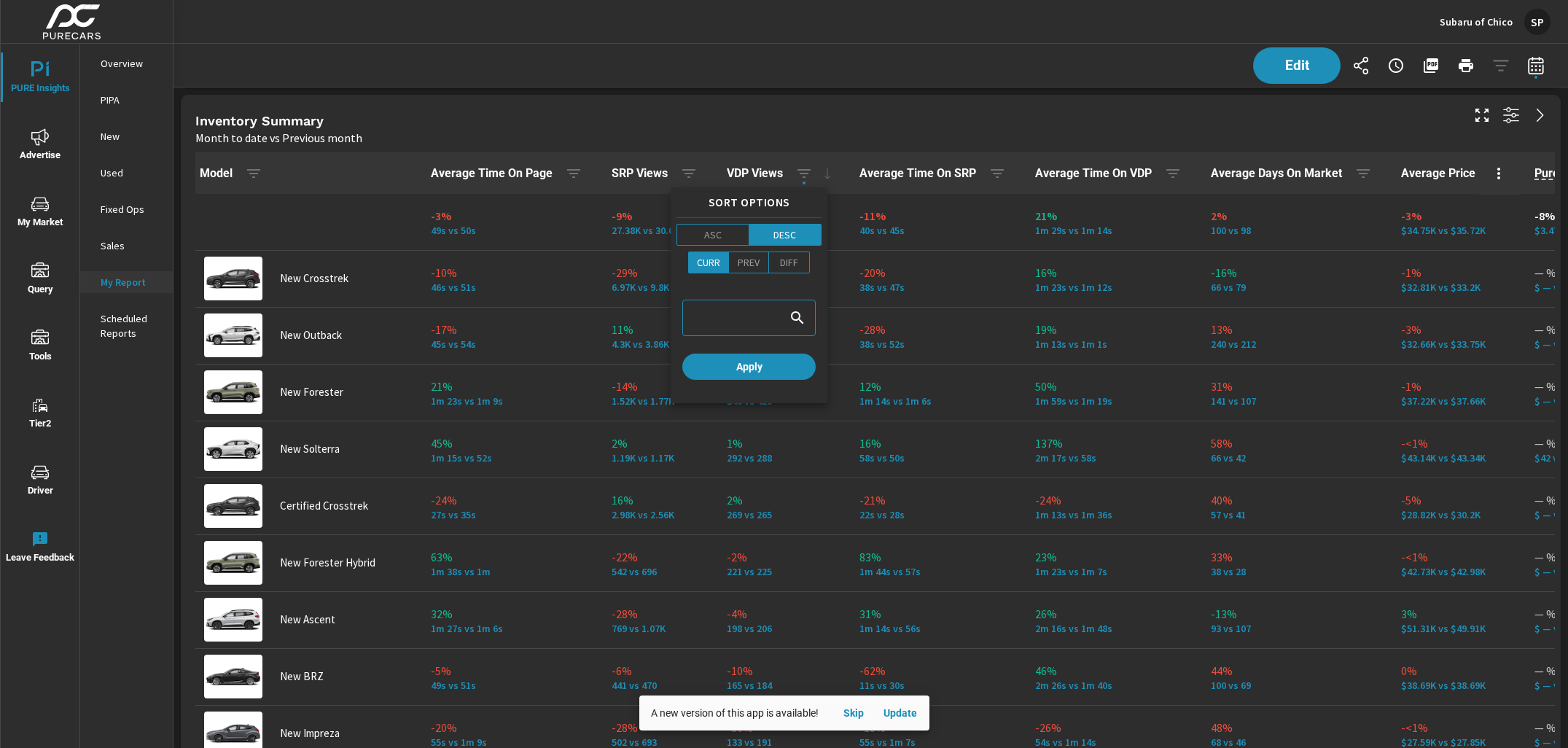
click at [1311, 63] on div at bounding box center [784, 374] width 1568 height 748
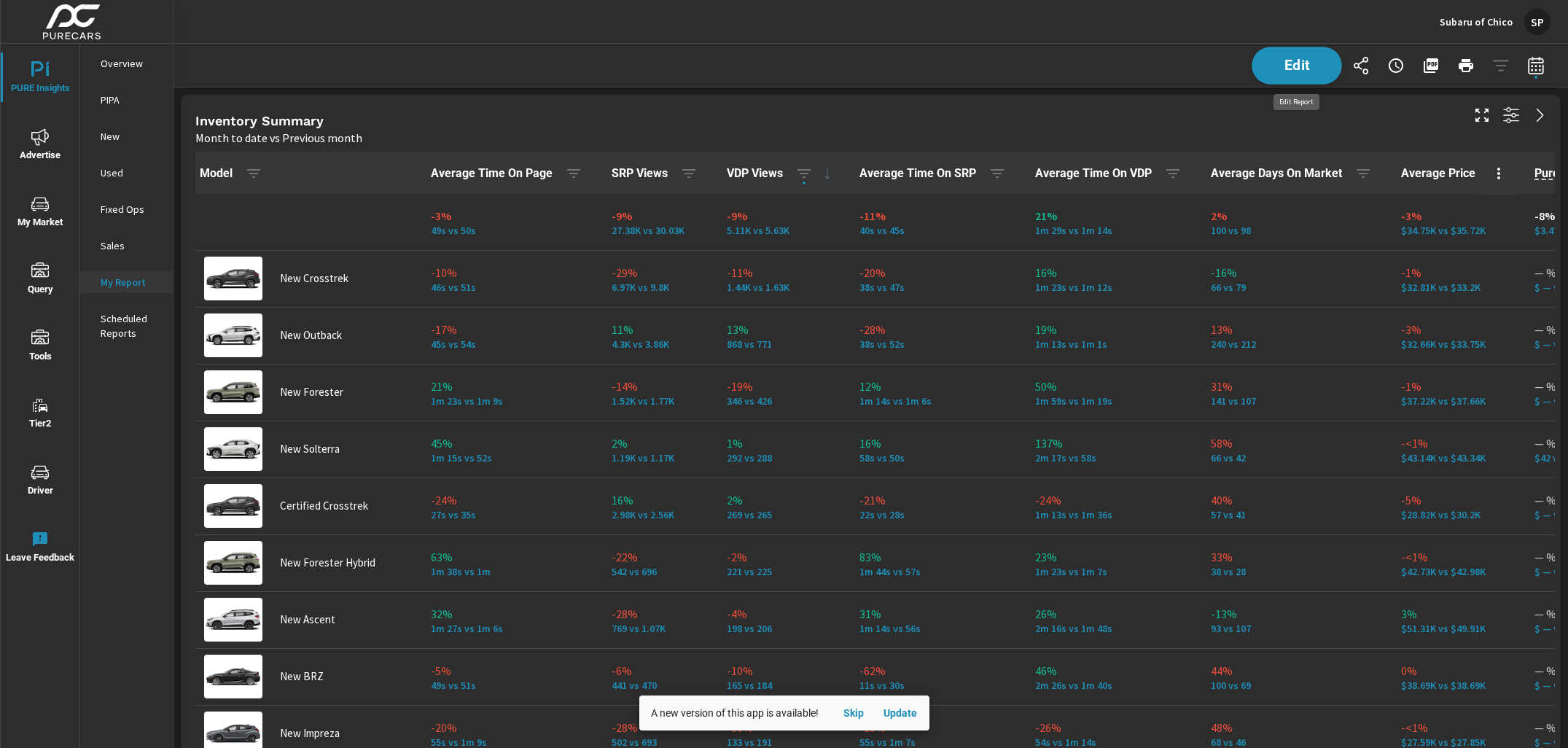
click at [1296, 68] on span "Edit" at bounding box center [1297, 66] width 59 height 14
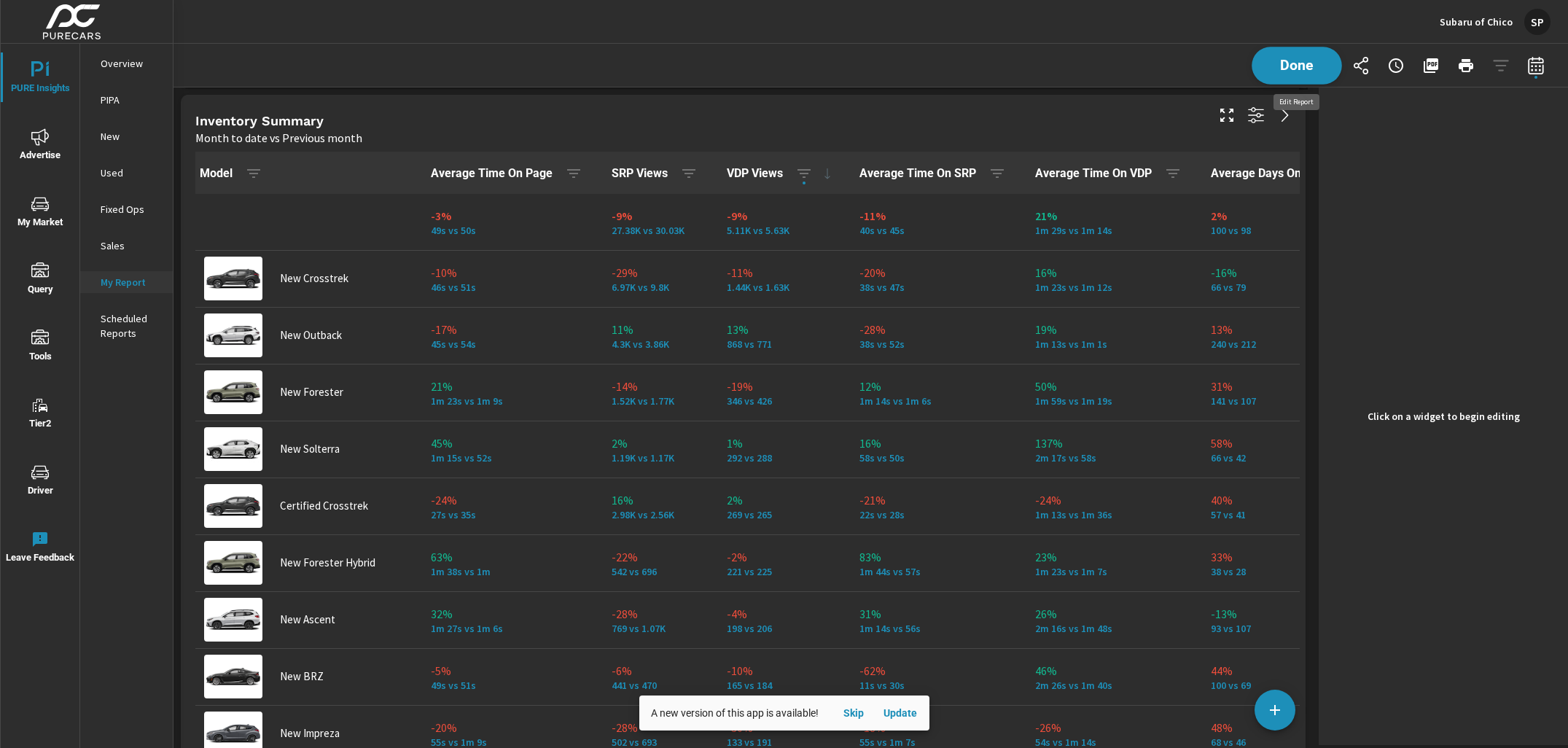
scroll to position [6, 7]
click at [828, 120] on div "Inventory Summary" at bounding box center [700, 120] width 1008 height 16
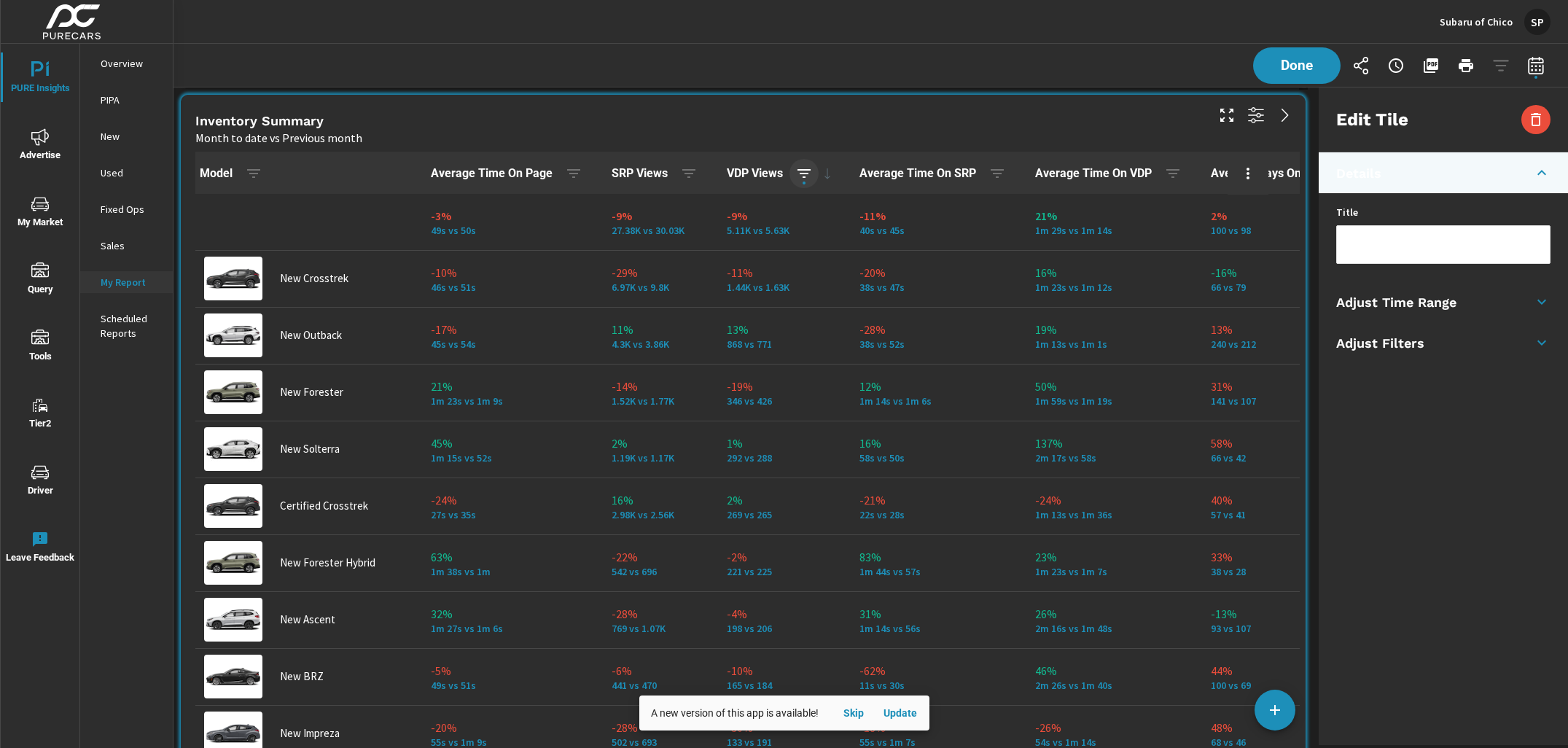
click at [813, 179] on icon "button" at bounding box center [804, 173] width 17 height 17
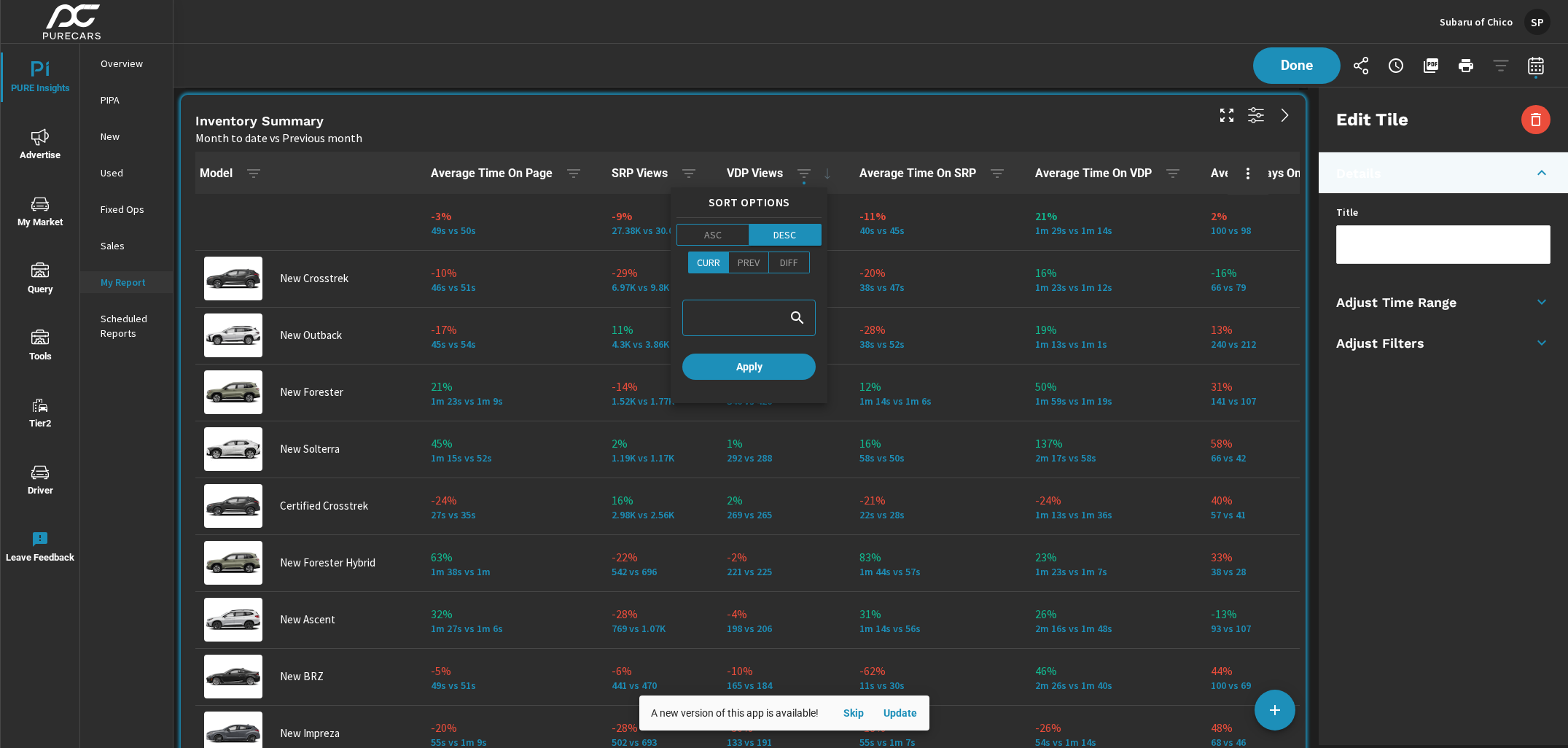
click at [790, 234] on p "DESC" at bounding box center [784, 235] width 23 height 15
click at [755, 371] on button "Apply" at bounding box center [749, 367] width 133 height 27
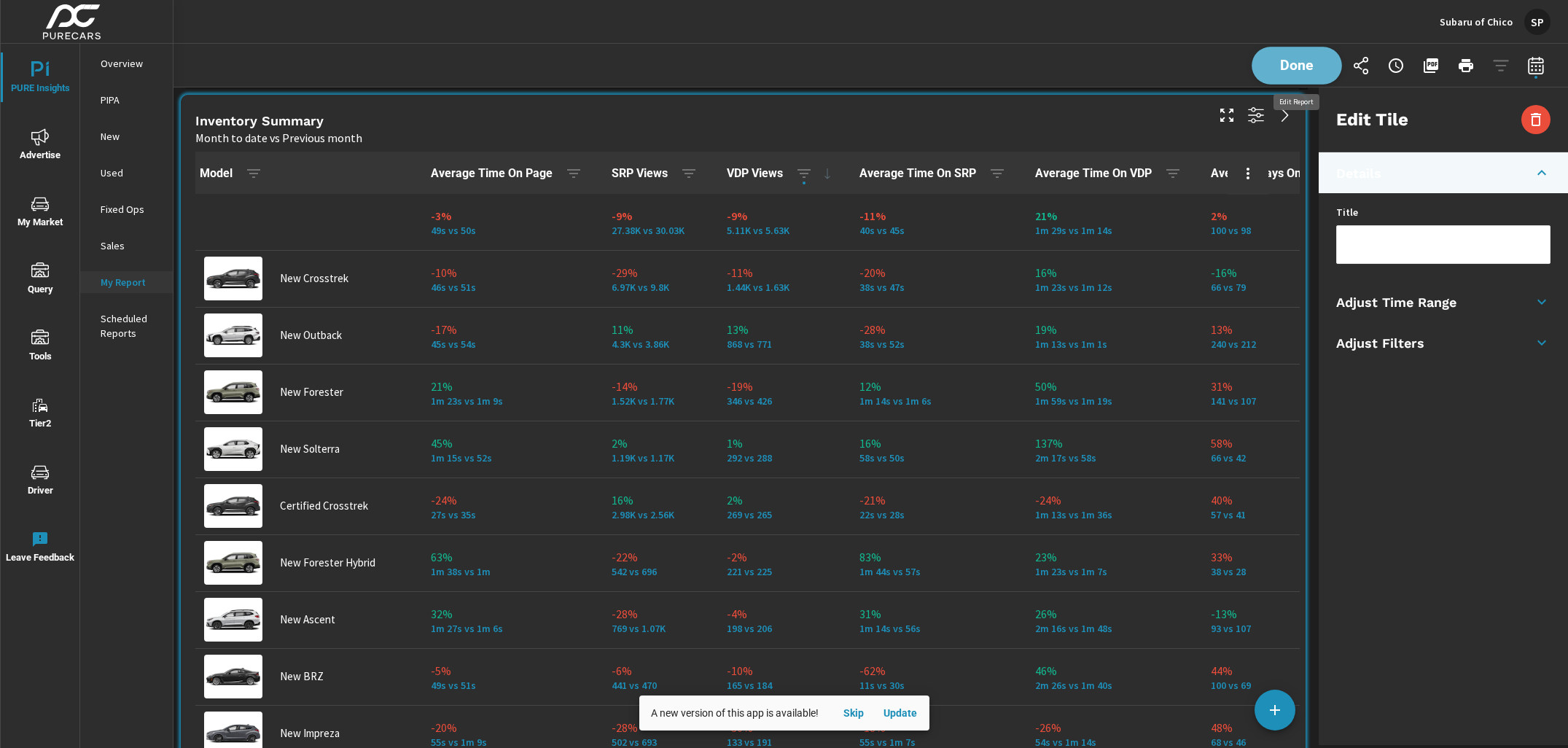
click at [1304, 59] on span "Done" at bounding box center [1297, 66] width 59 height 14
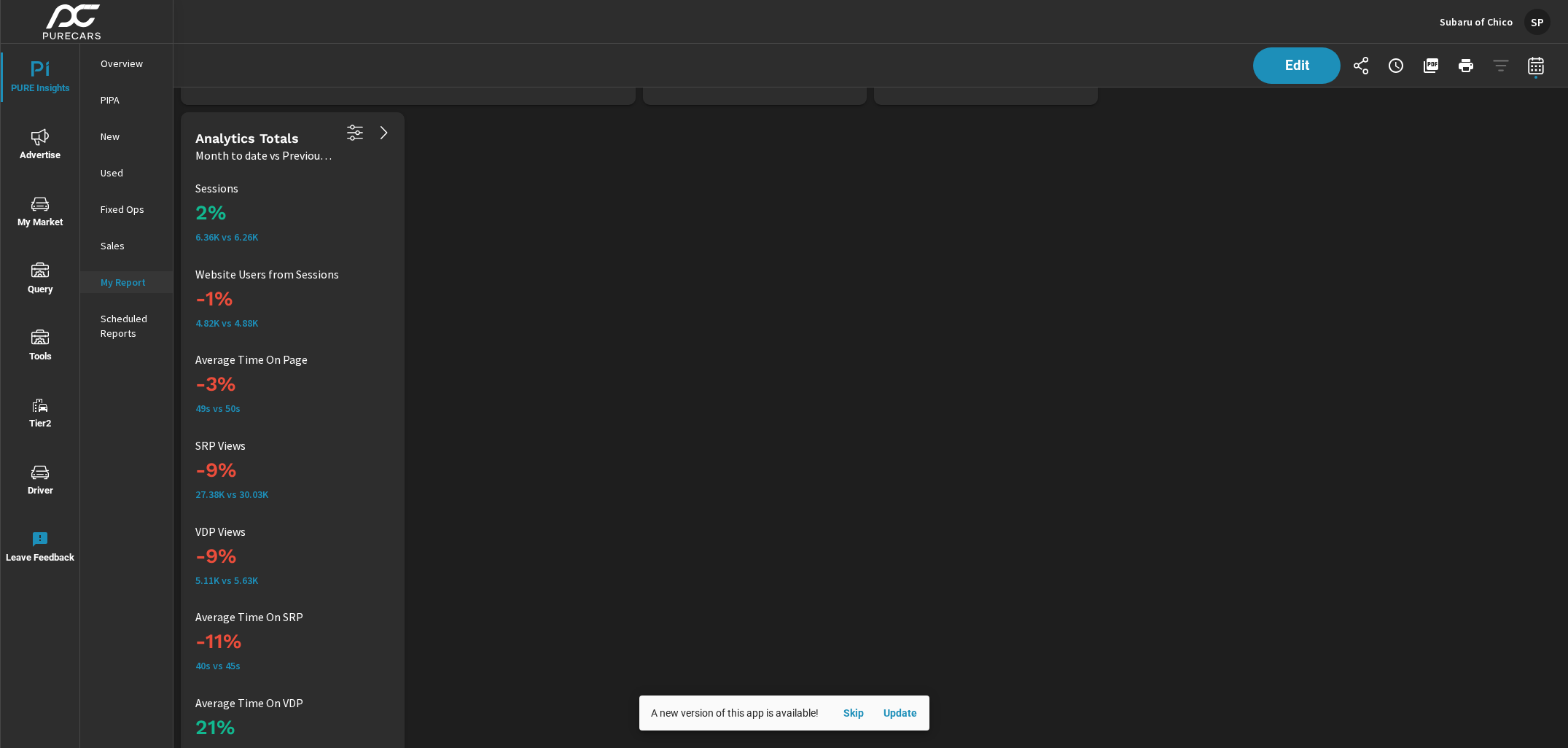
scroll to position [4877, 0]
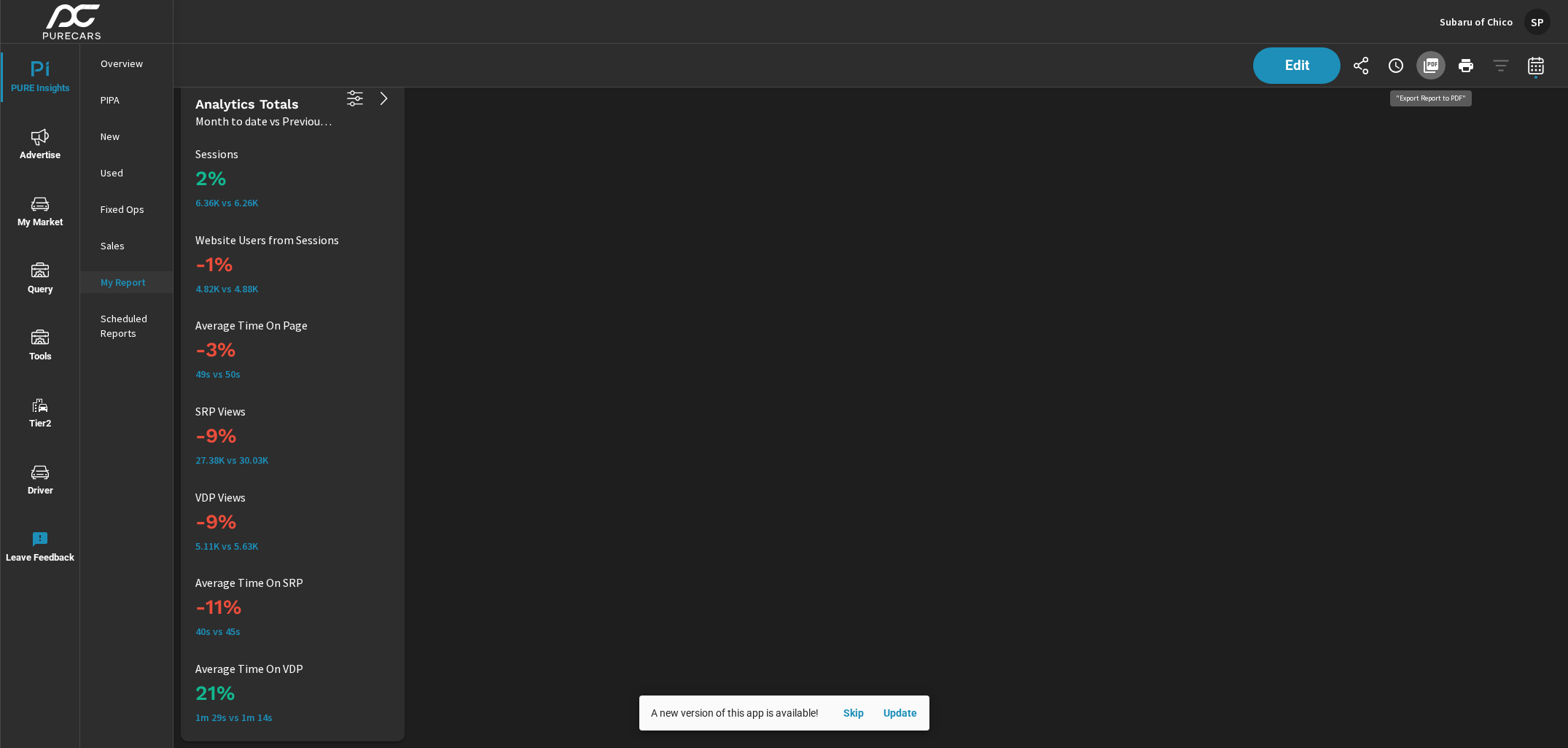
click at [1427, 67] on icon "button" at bounding box center [1431, 66] width 15 height 15
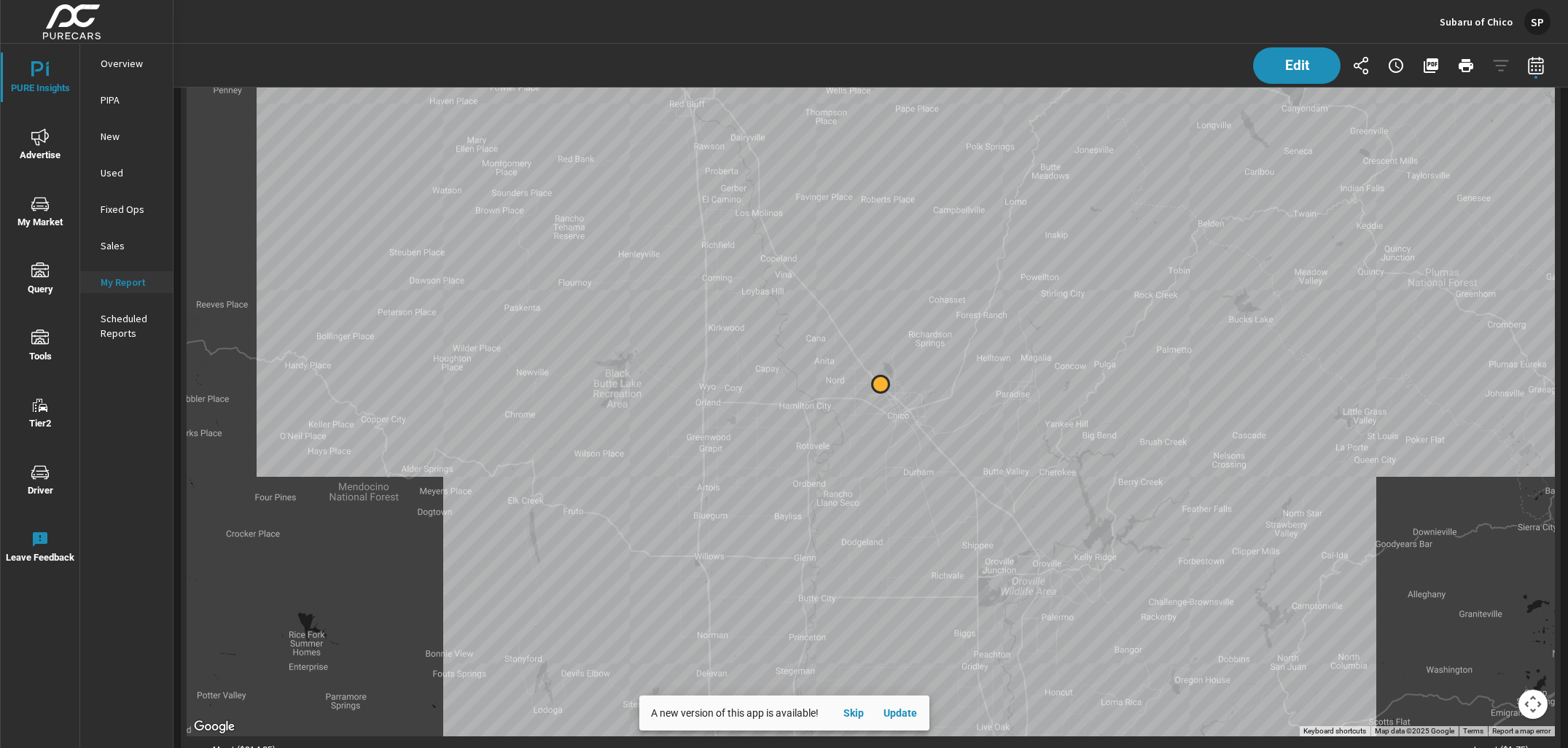
scroll to position [808, 0]
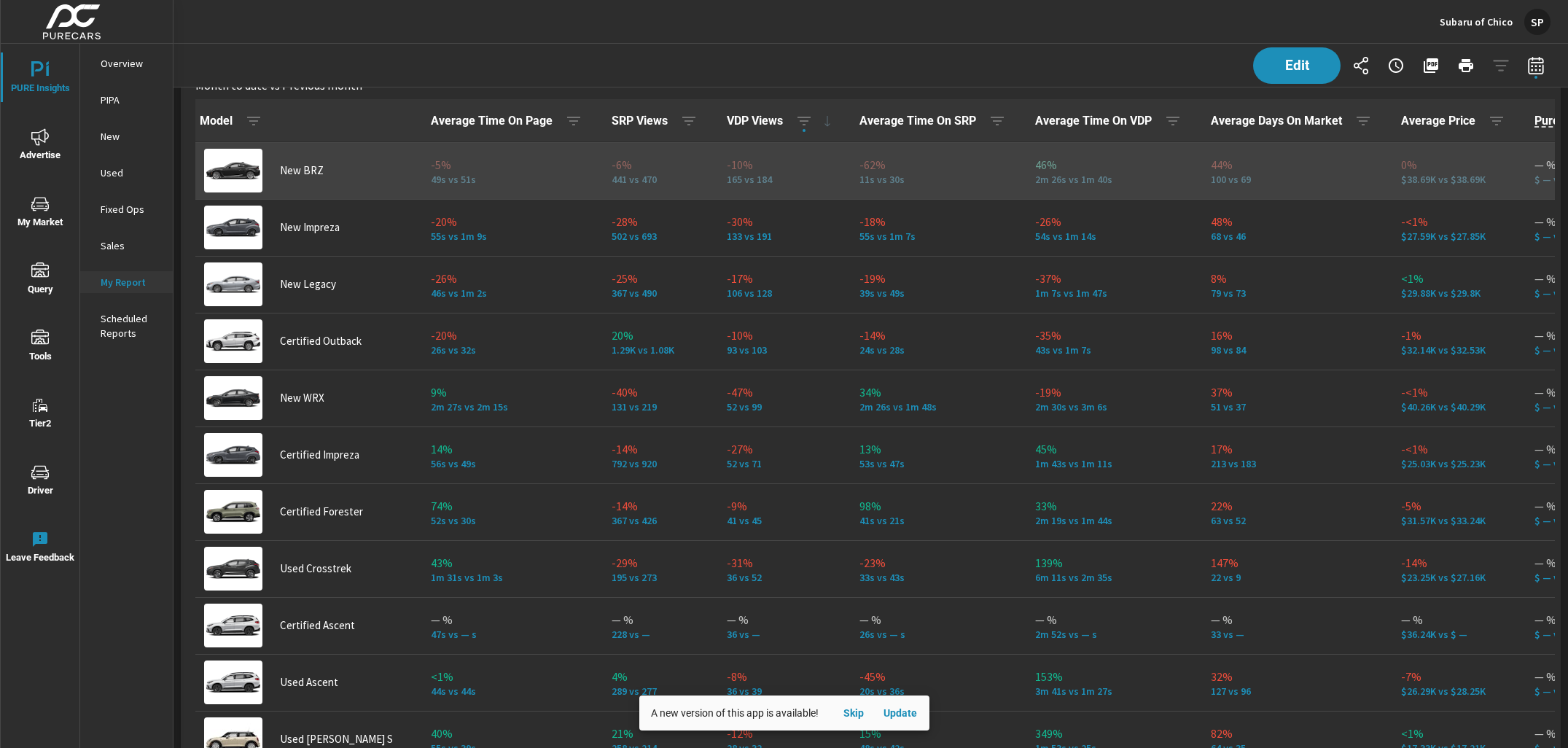
scroll to position [457, 0]
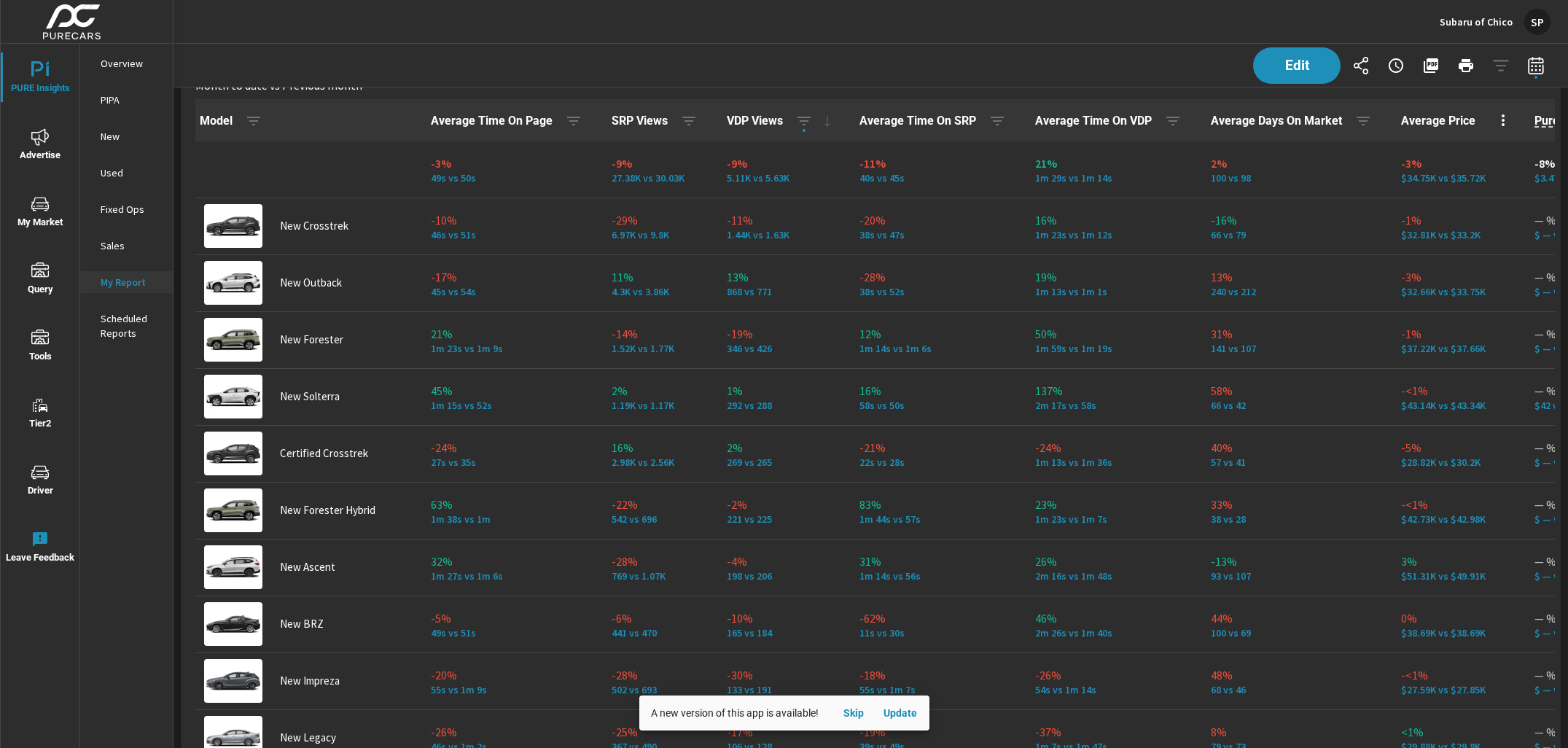
click at [38, 145] on icon "nav menu" at bounding box center [40, 137] width 17 height 17
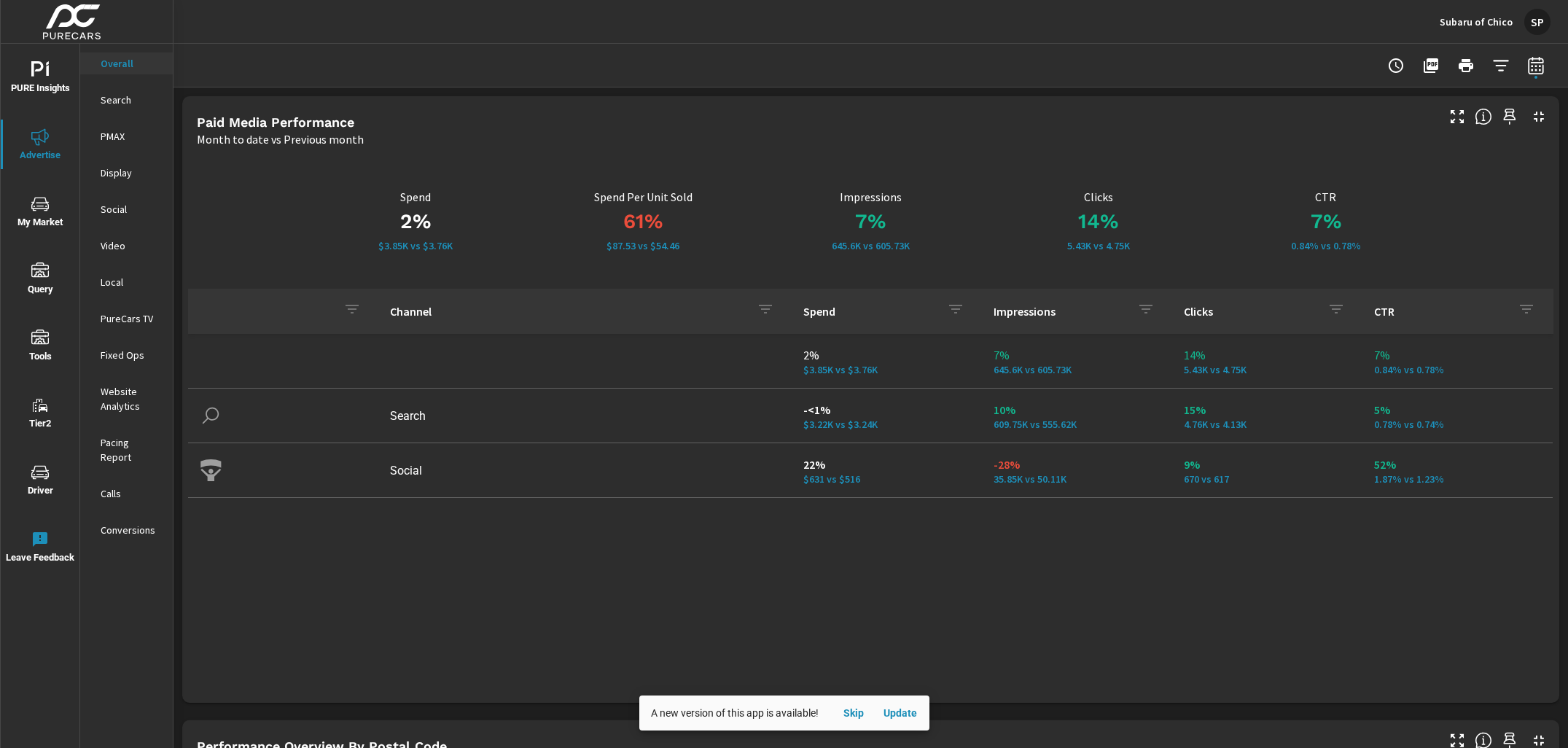
click at [121, 486] on p "Calls" at bounding box center [131, 493] width 60 height 15
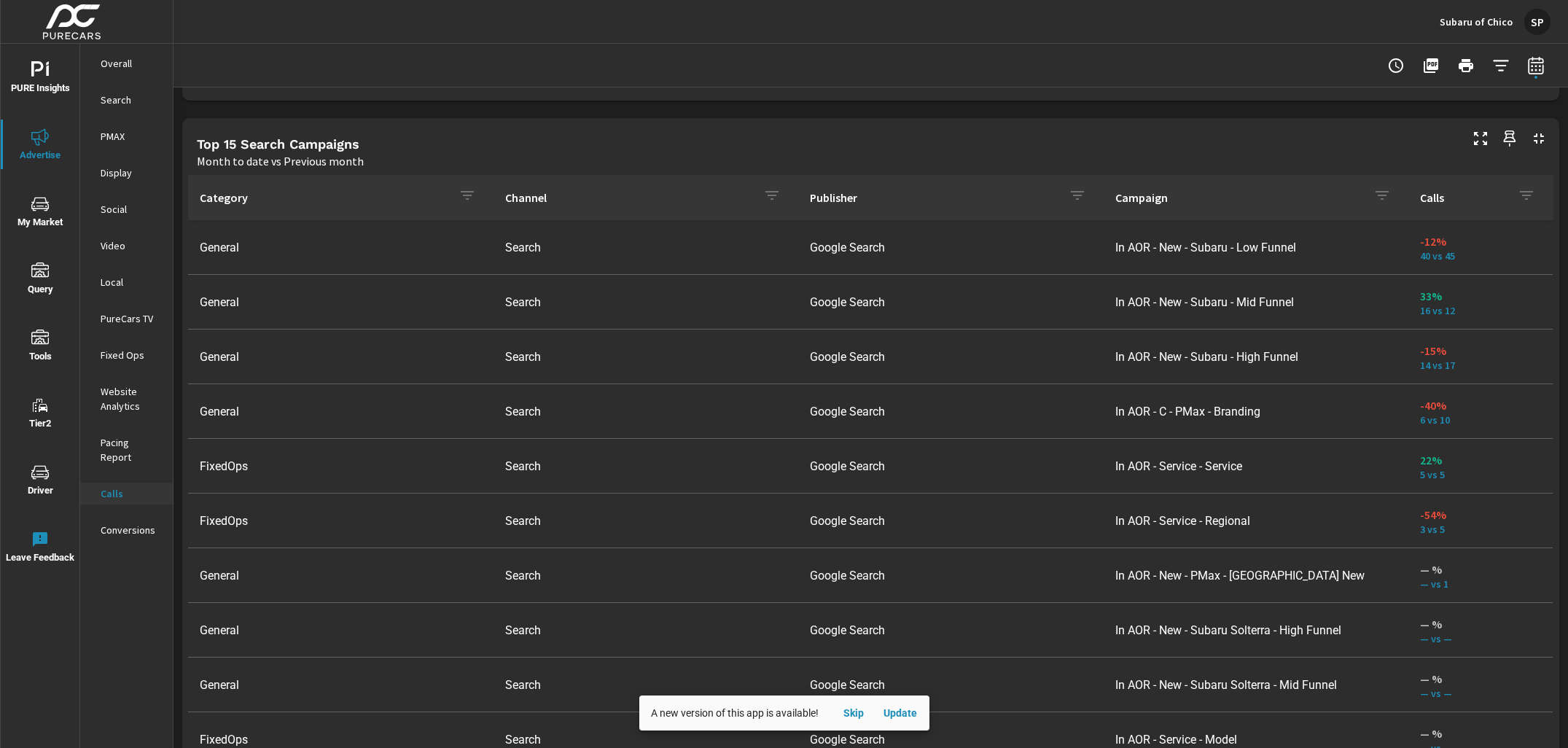
scroll to position [921, 0]
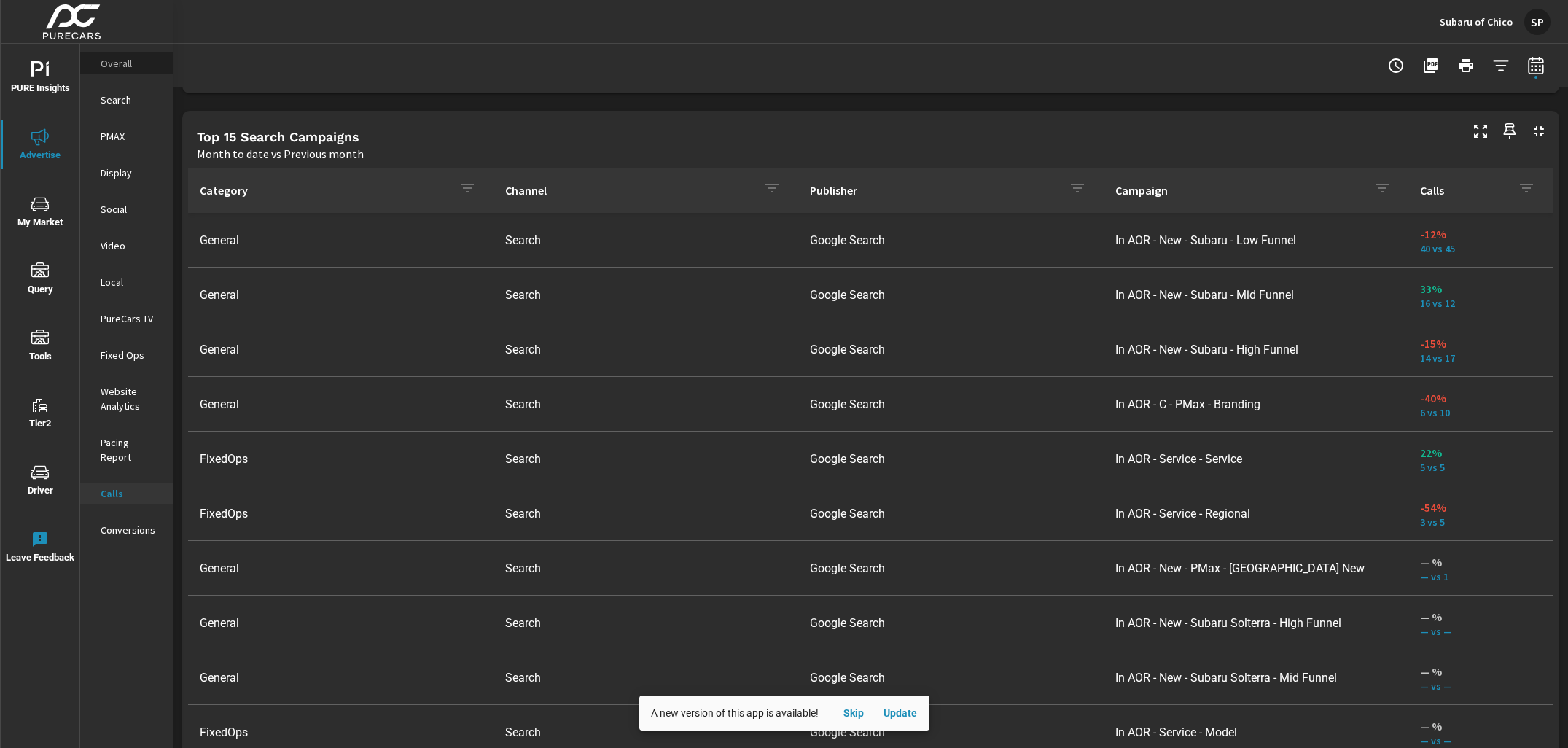
click at [121, 55] on div "Overall" at bounding box center [126, 63] width 92 height 22
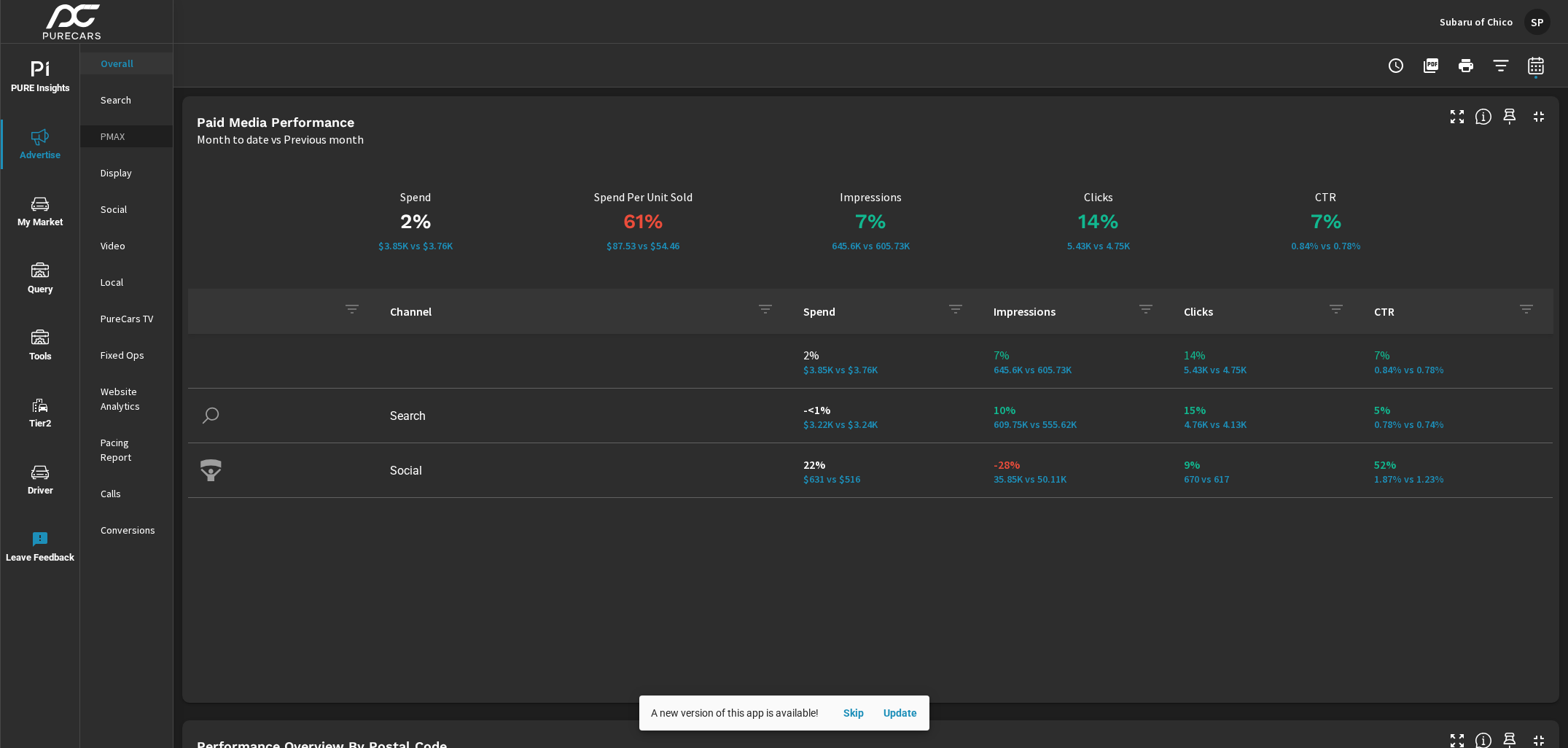
click at [115, 132] on p "PMAX" at bounding box center [131, 136] width 60 height 15
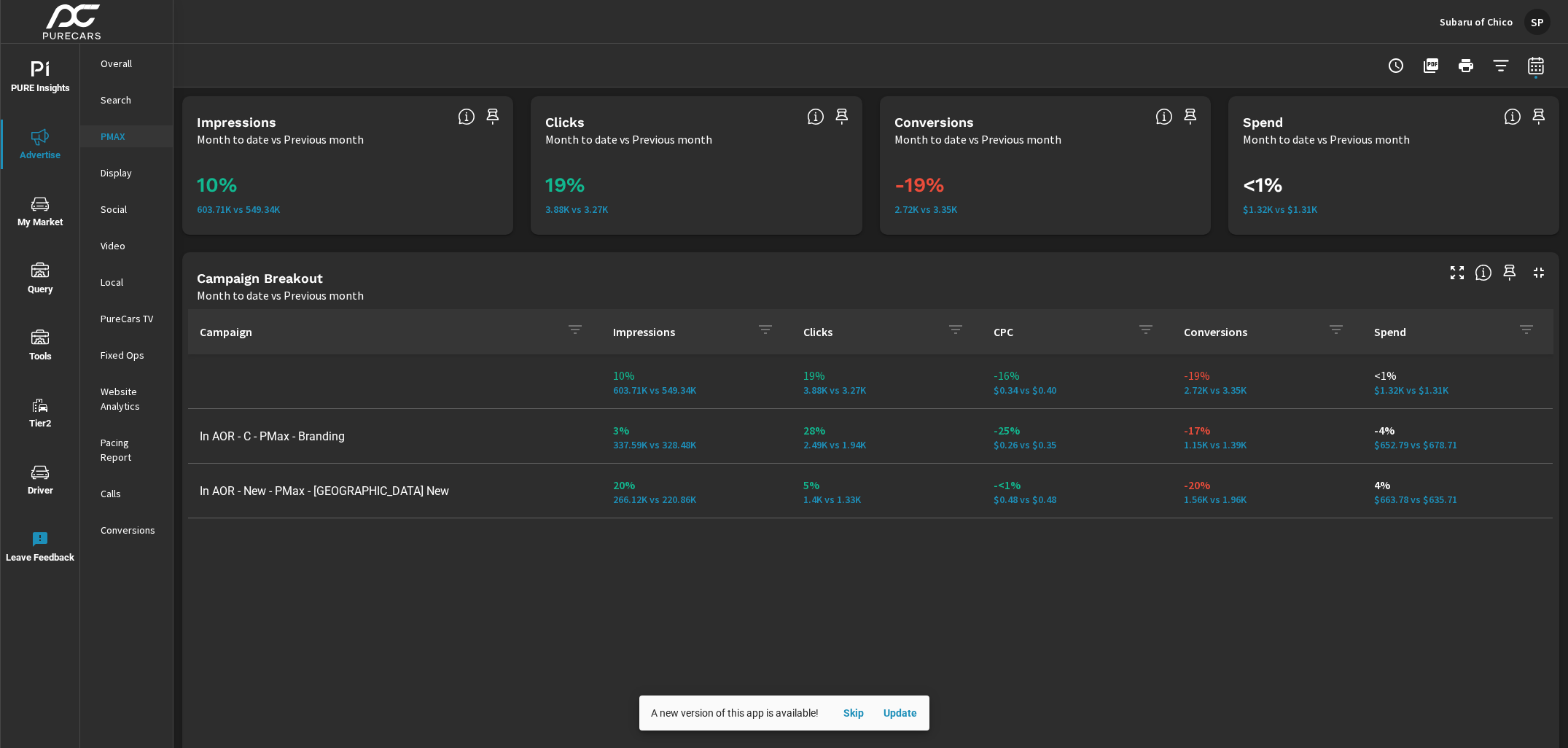
scroll to position [5, 0]
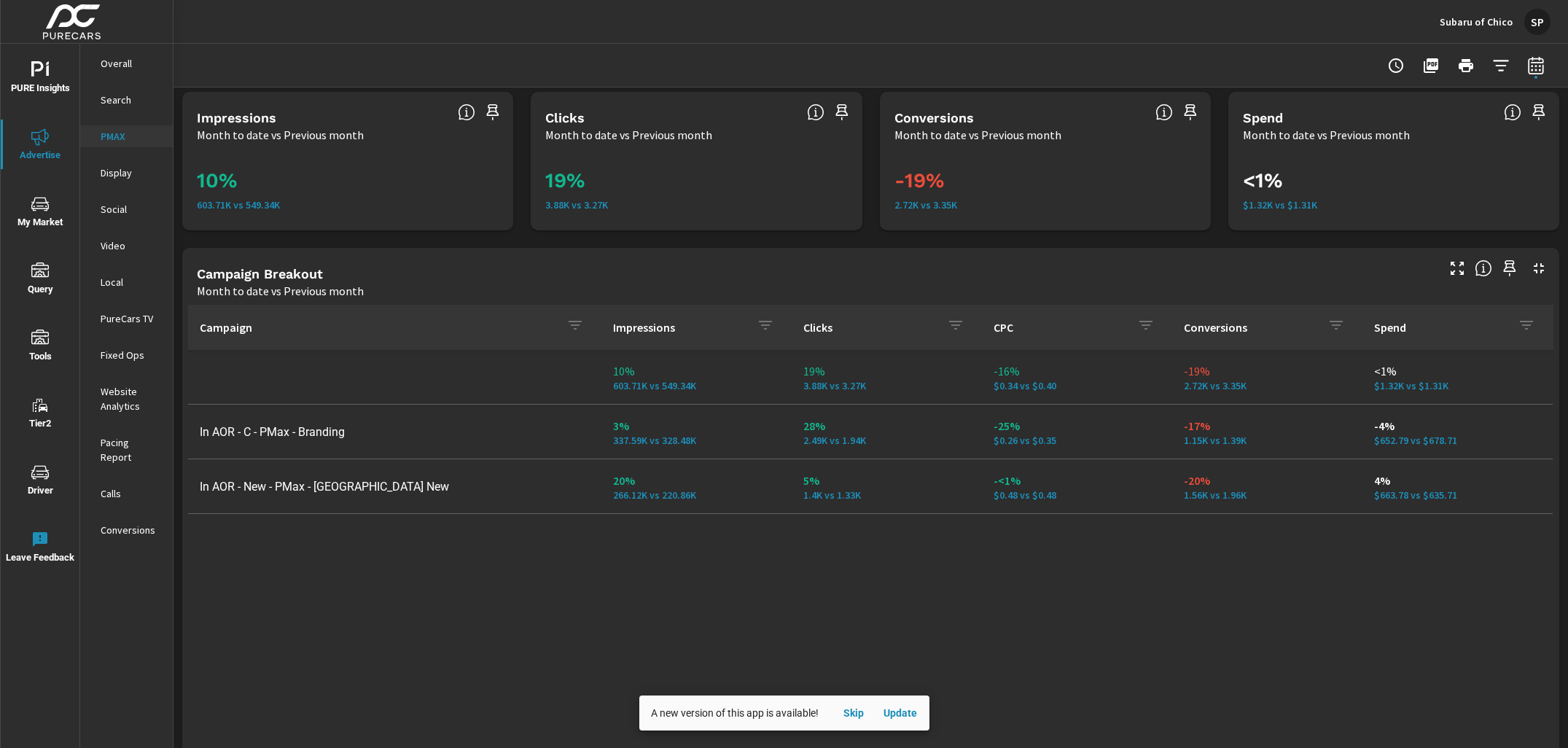
click at [108, 206] on p "Social" at bounding box center [131, 209] width 60 height 15
